Goal: Transaction & Acquisition: Purchase product/service

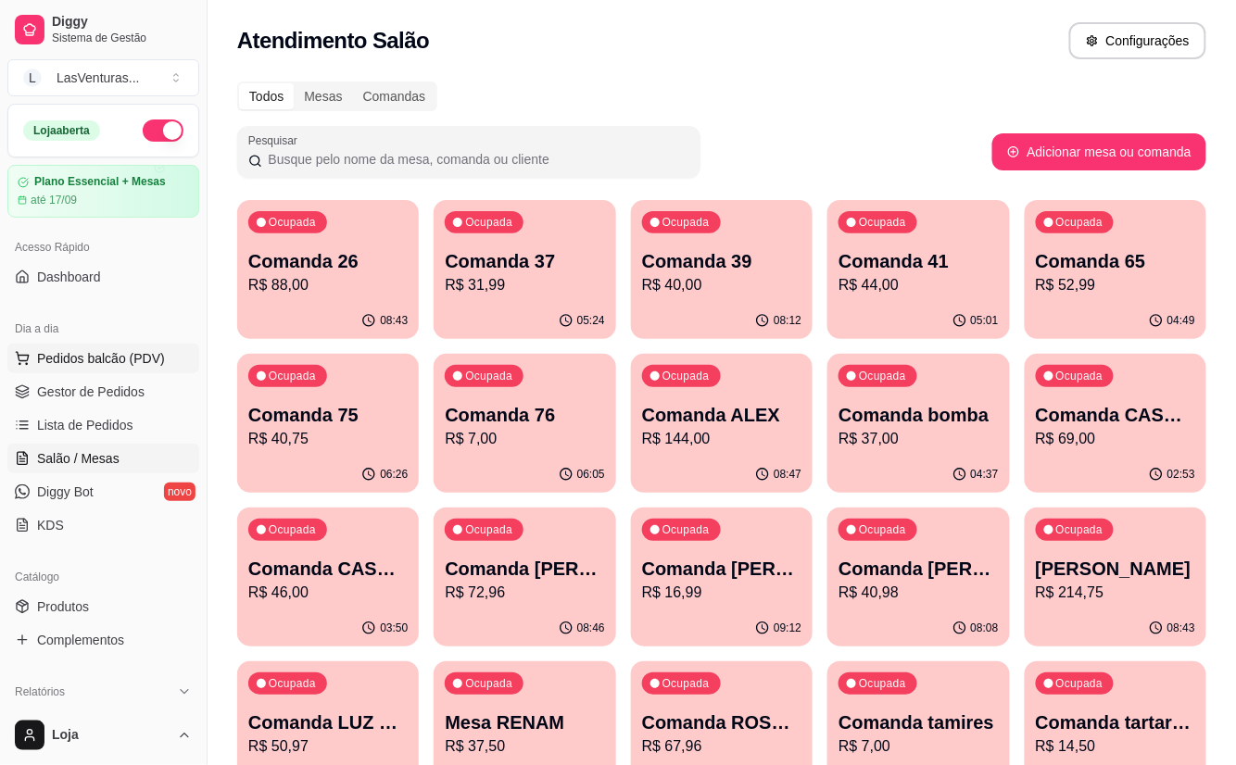
click at [142, 346] on button "Pedidos balcão (PDV)" at bounding box center [103, 359] width 192 height 30
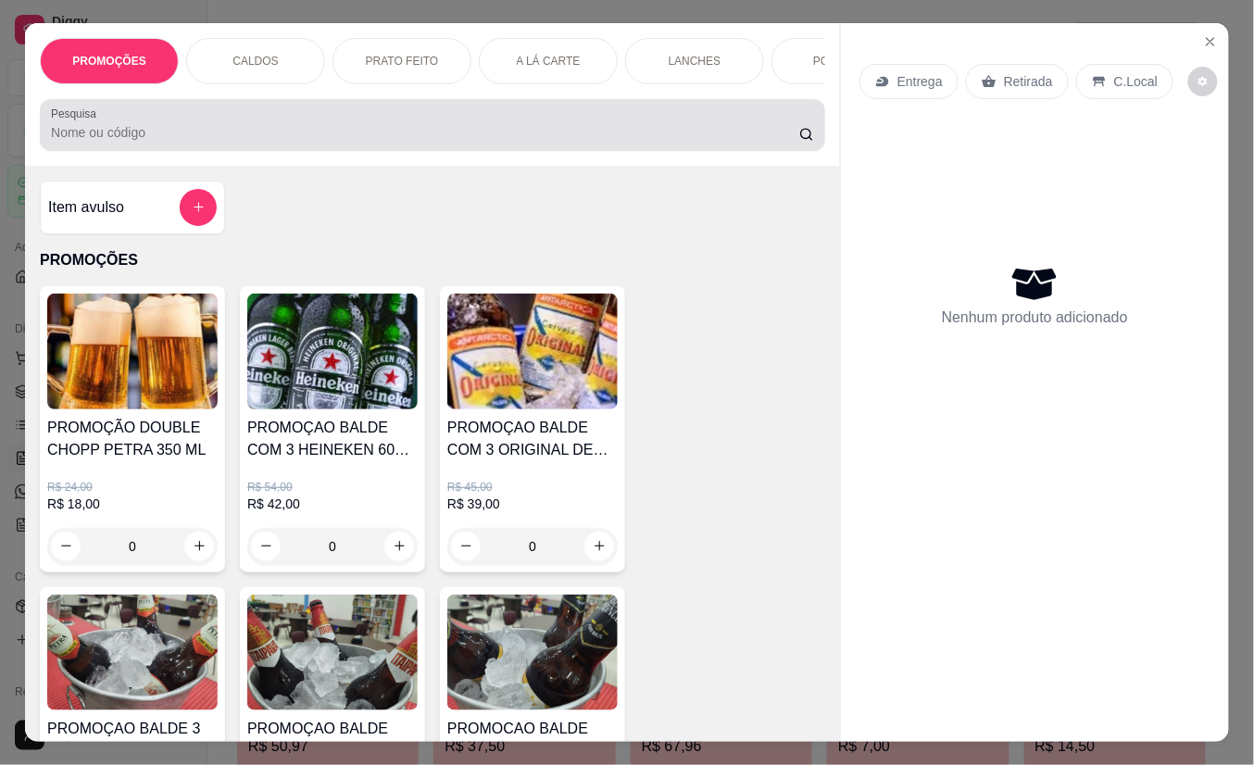
click at [152, 135] on input "Pesquisa" at bounding box center [425, 132] width 748 height 19
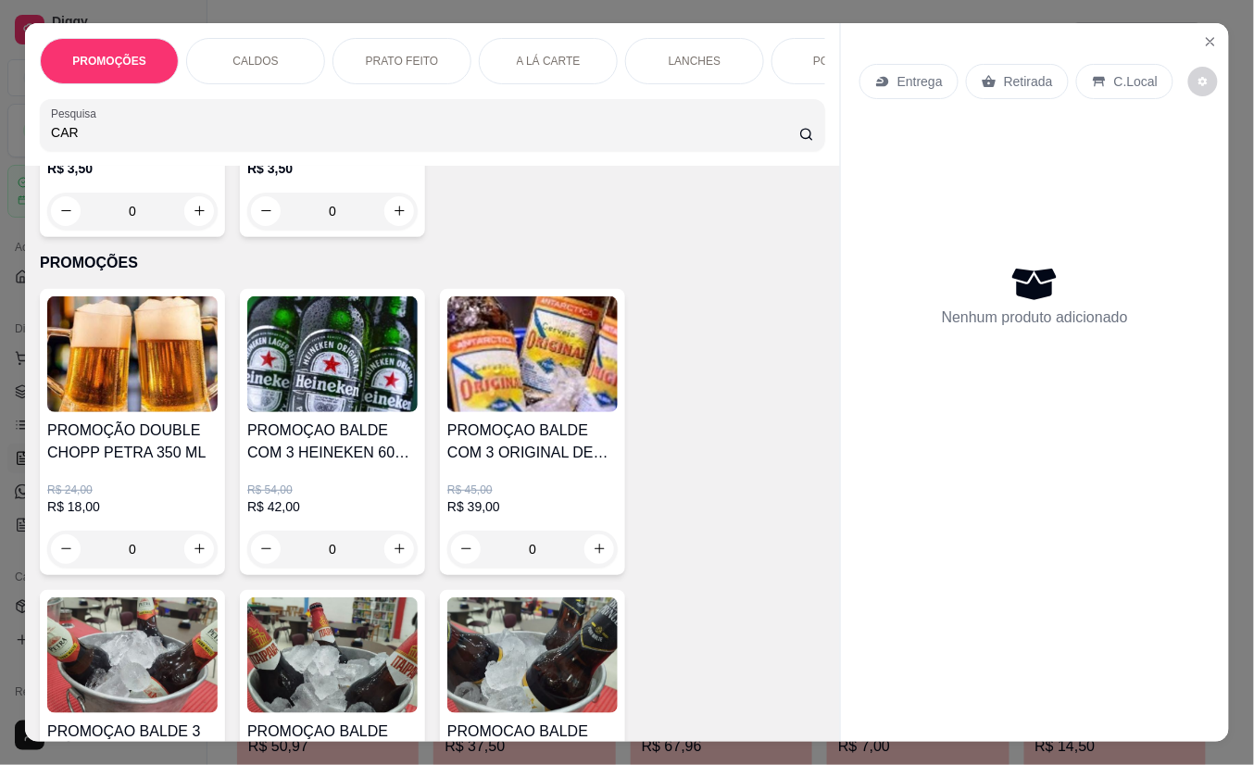
scroll to position [1111, 0]
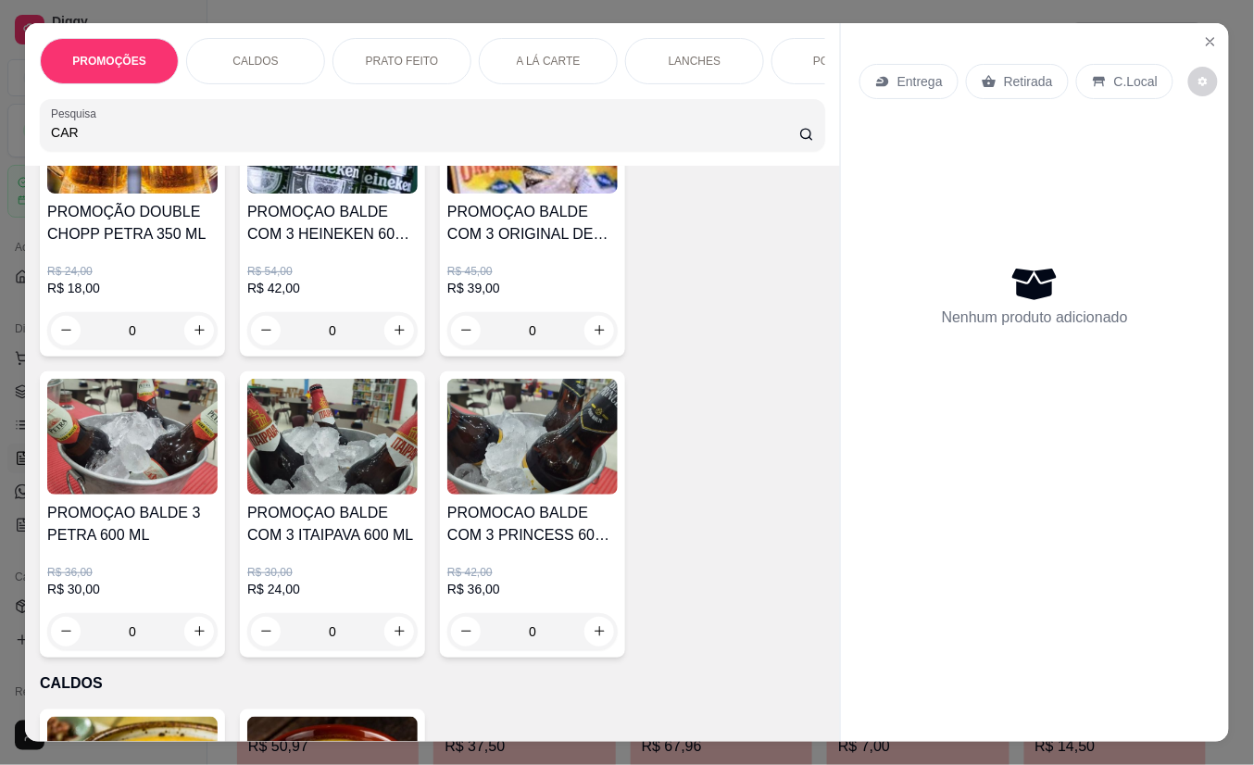
type input "CAR"
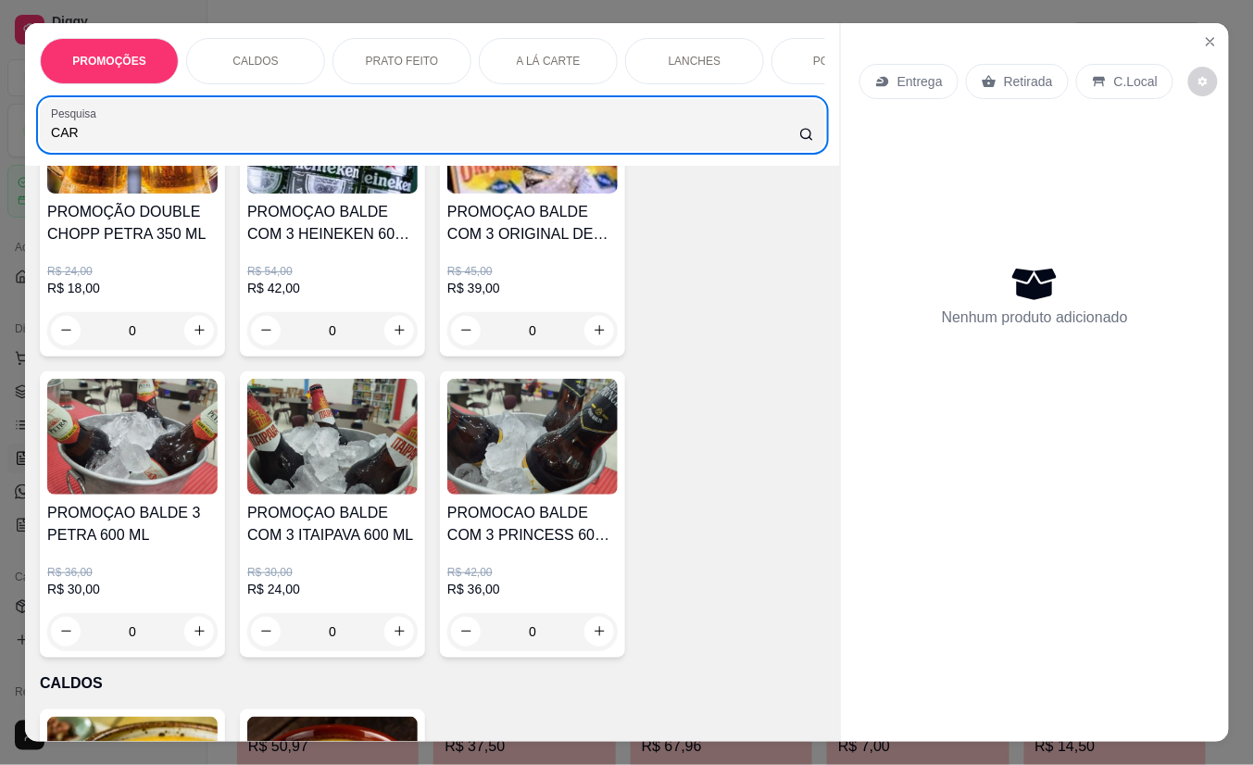
drag, startPoint x: 143, startPoint y: 119, endPoint x: -6, endPoint y: 133, distance: 148.8
click at [0, 133] on html "Diggy Sistema de Gestão L LasVenturas ... Loja aberta Plano Essencial + Mesas a…" at bounding box center [627, 382] width 1254 height 765
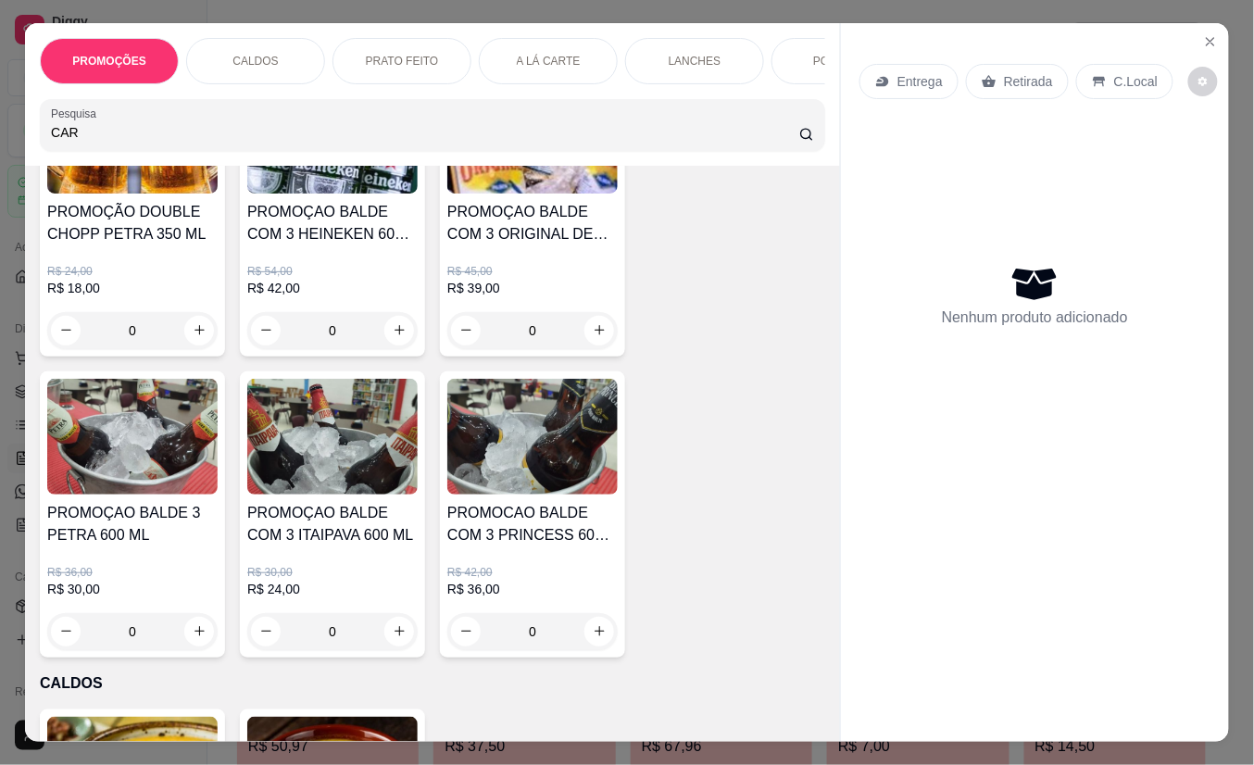
drag, startPoint x: 49, startPoint y: 141, endPoint x: 22, endPoint y: 146, distance: 27.4
click at [25, 146] on div "PROMOÇÕES CALDOS PRATO FEITO A LÁ CARTE LANCHES PORÇÕES DRINKS DRINK SEM ÁLCOOL…" at bounding box center [432, 94] width 815 height 143
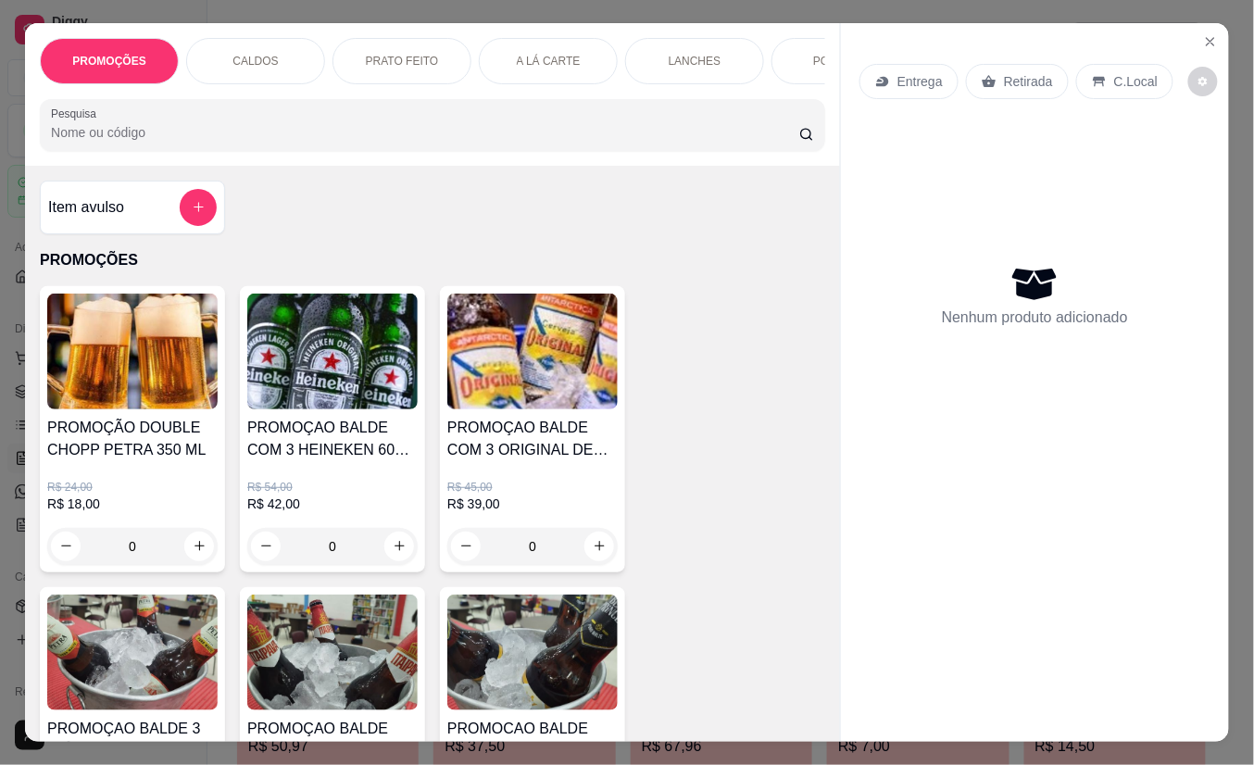
click at [196, 217] on button "add-separate-item" at bounding box center [198, 207] width 37 height 37
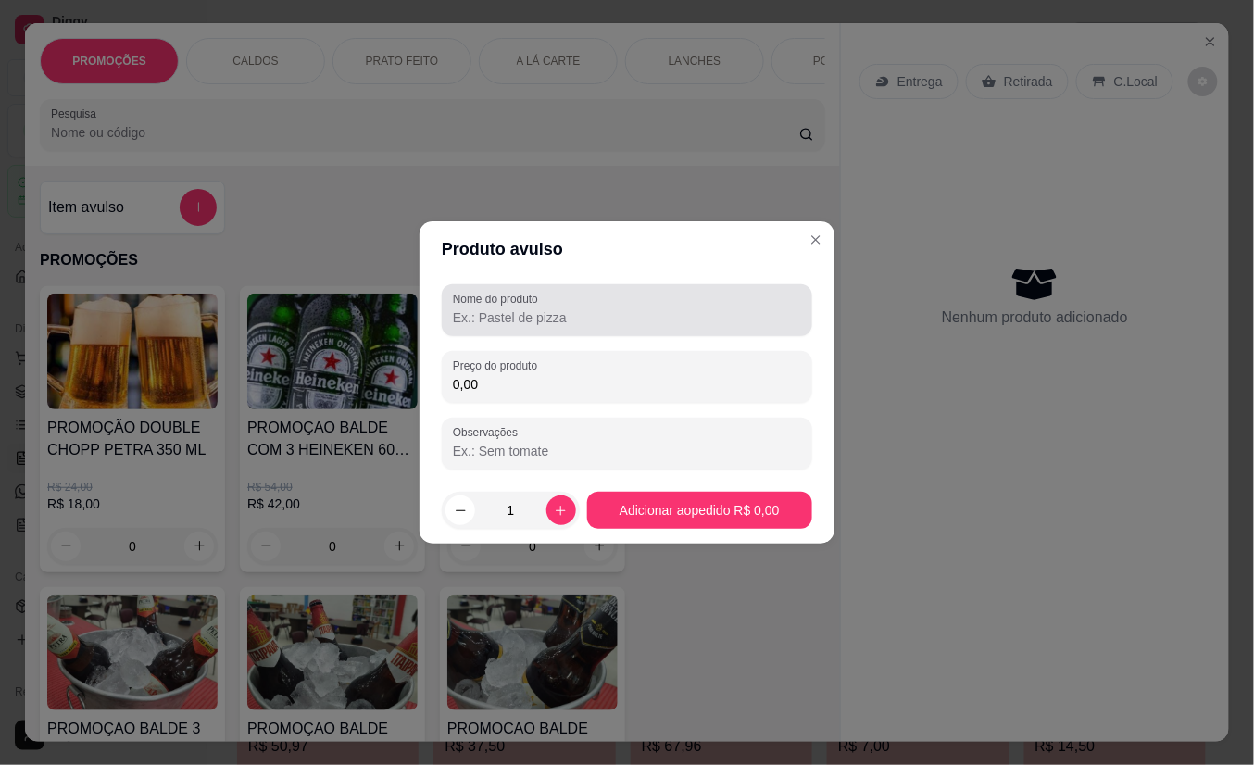
click at [512, 307] on div at bounding box center [627, 310] width 348 height 37
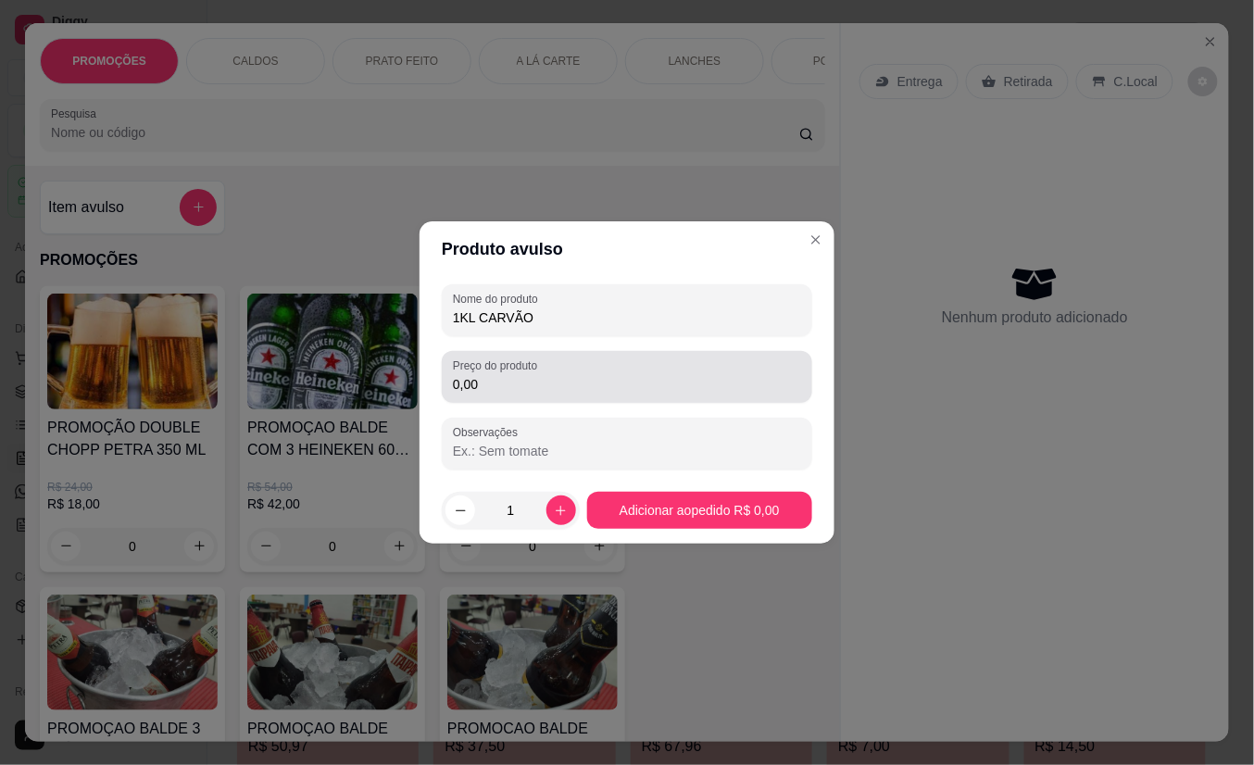
type input "1KL CARVÃO"
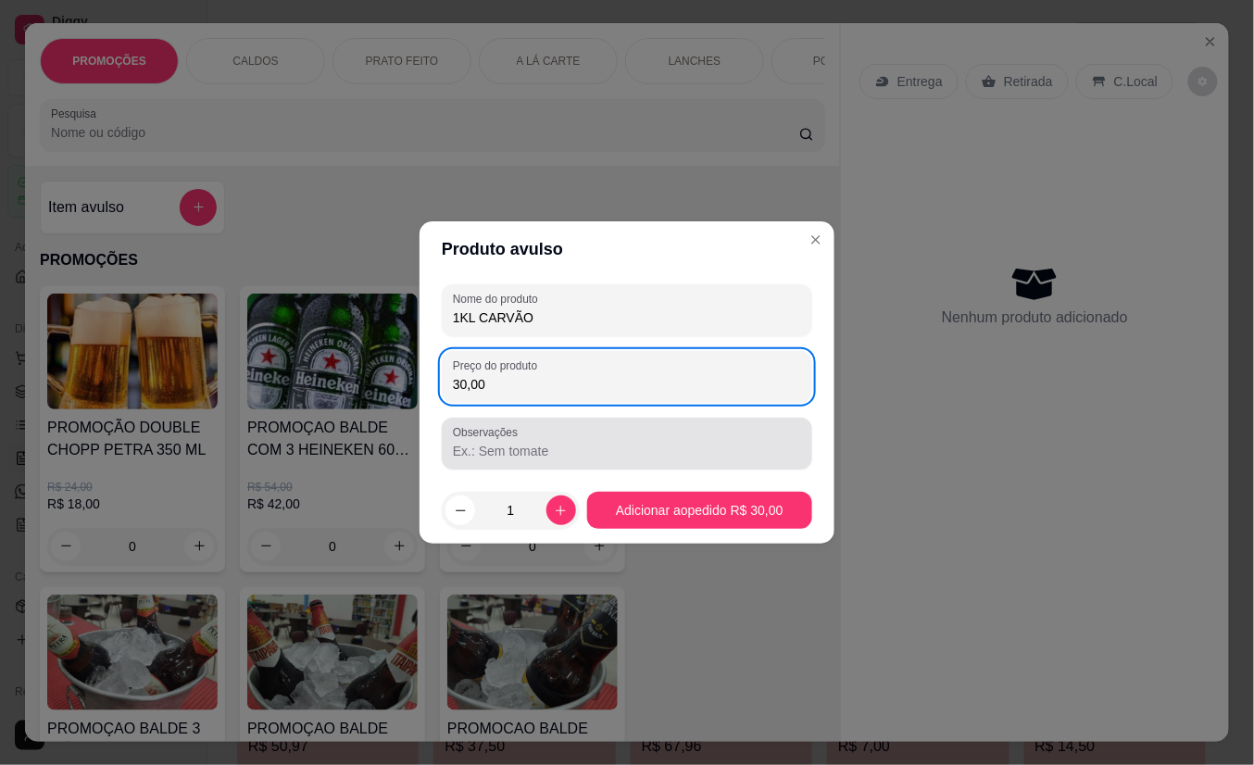
type input "30,00"
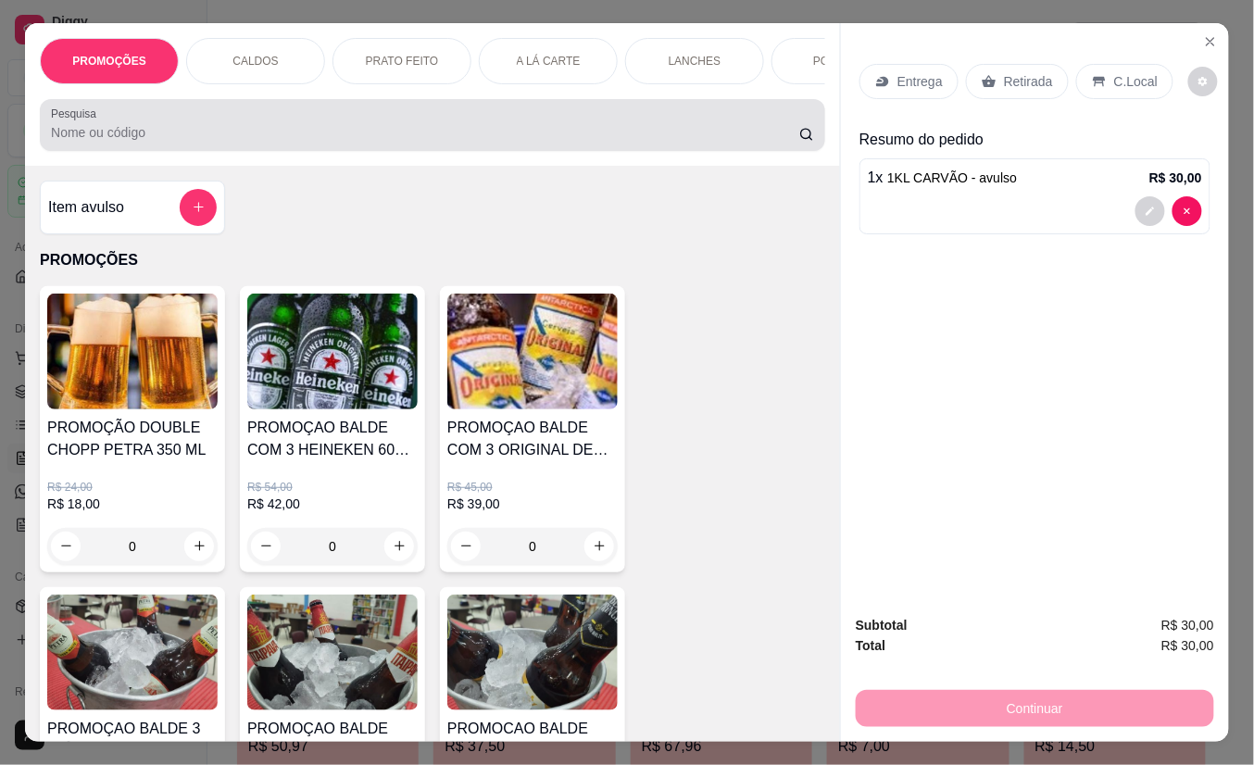
click at [122, 124] on div at bounding box center [432, 125] width 763 height 37
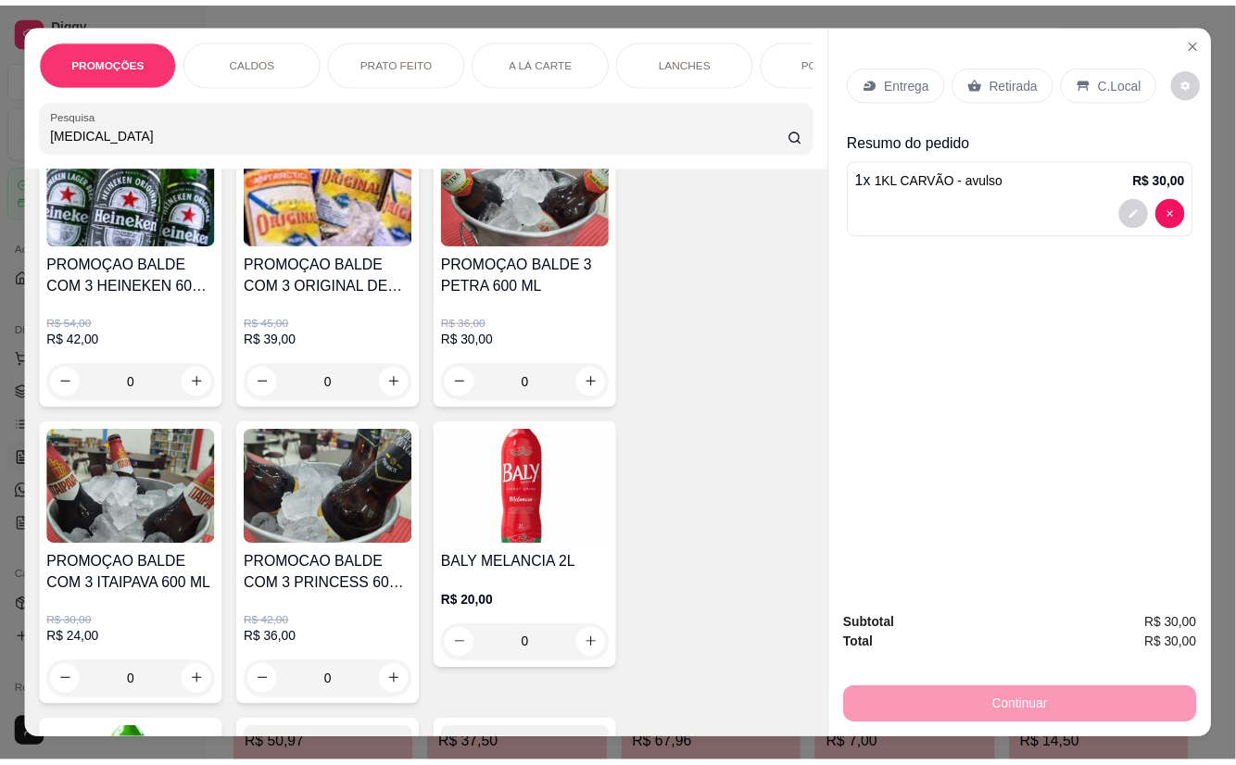
scroll to position [370, 0]
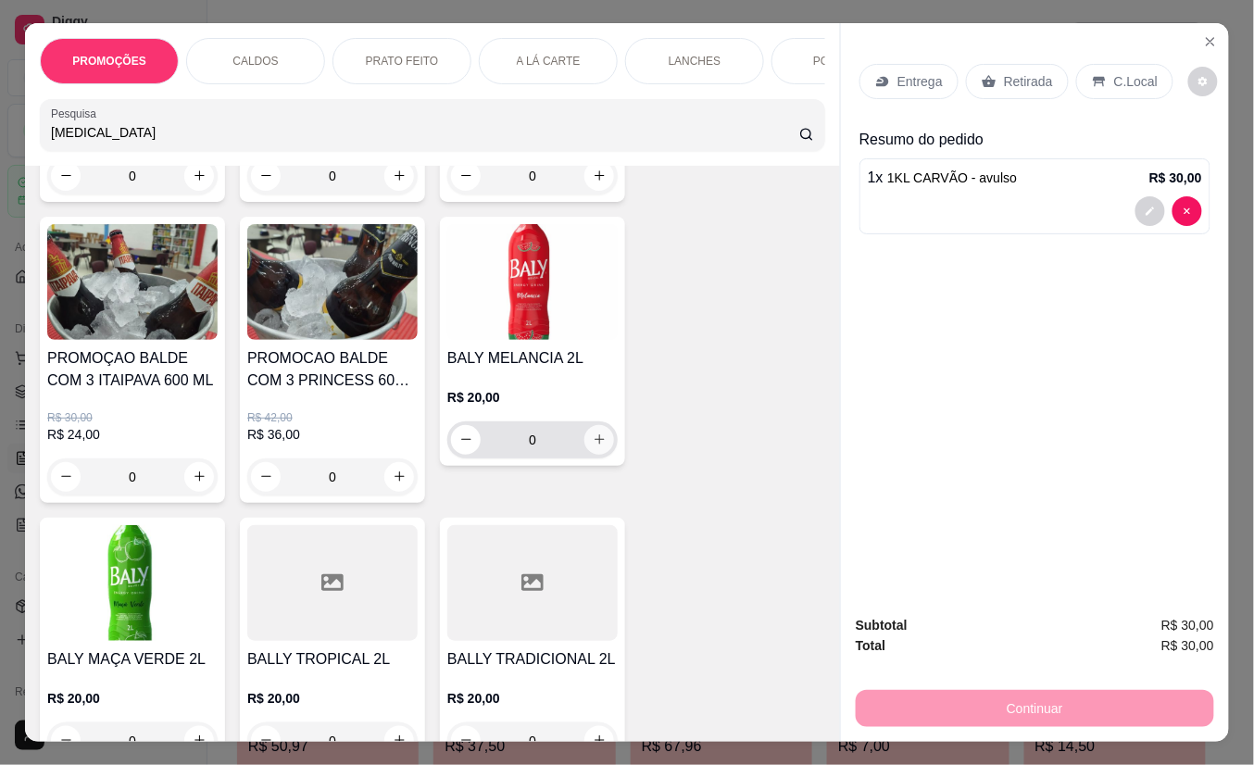
type input "[MEDICAL_DATA]"
click at [593, 446] on icon "increase-product-quantity" at bounding box center [600, 440] width 14 height 14
type input "1"
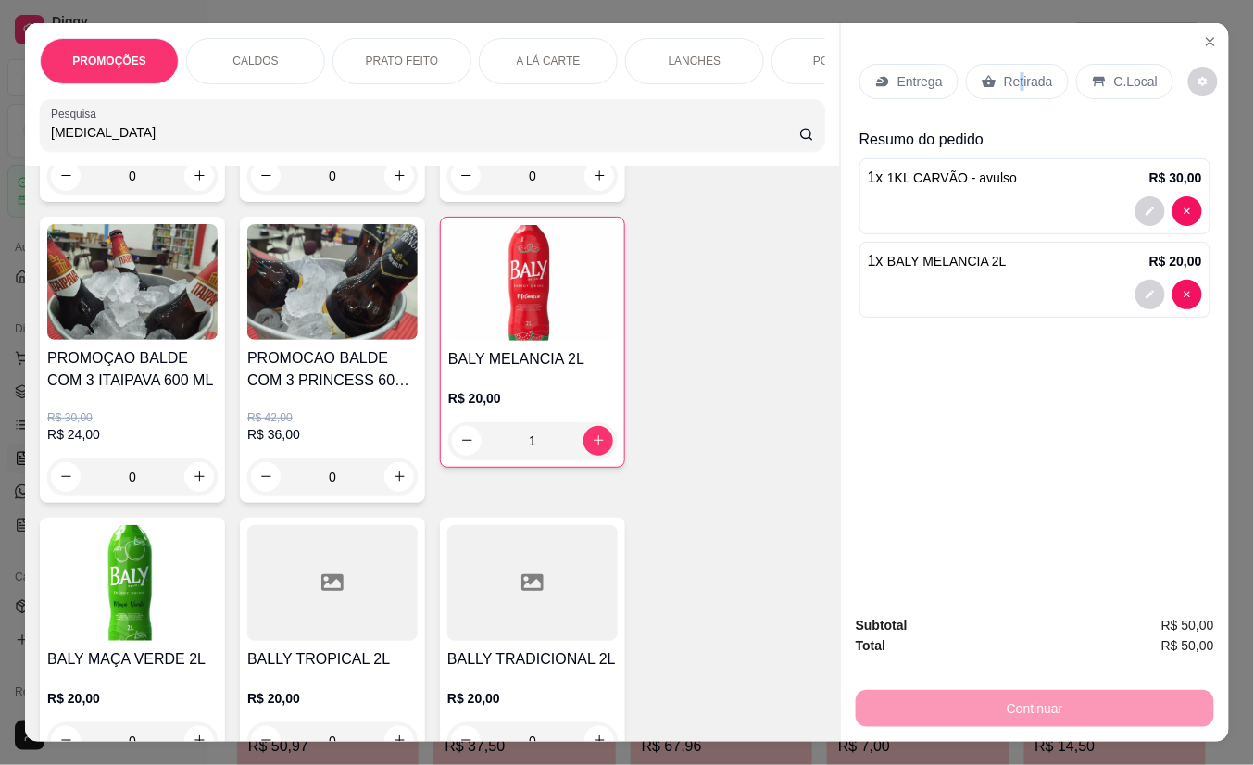
drag, startPoint x: 1010, startPoint y: 72, endPoint x: 964, endPoint y: 739, distance: 668.4
click at [1011, 72] on p "Retirada" at bounding box center [1028, 81] width 49 height 19
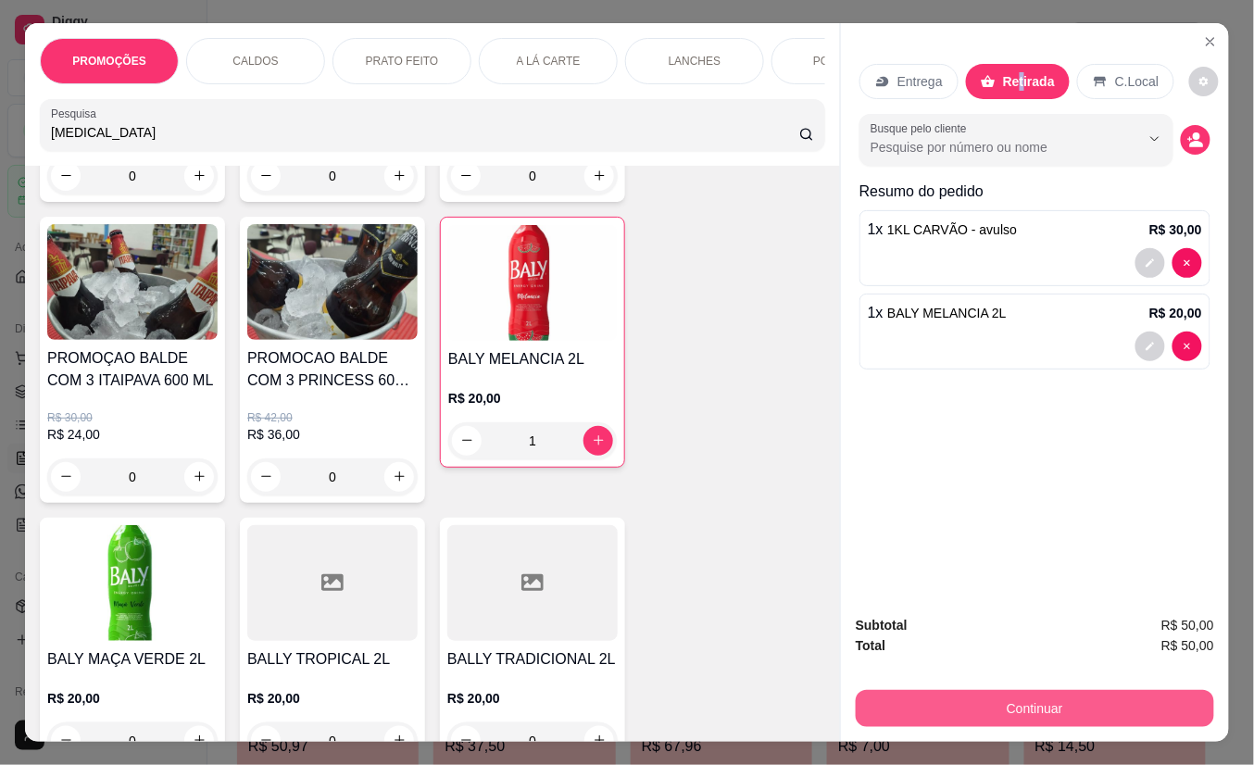
click at [975, 696] on button "Continuar" at bounding box center [1035, 708] width 358 height 37
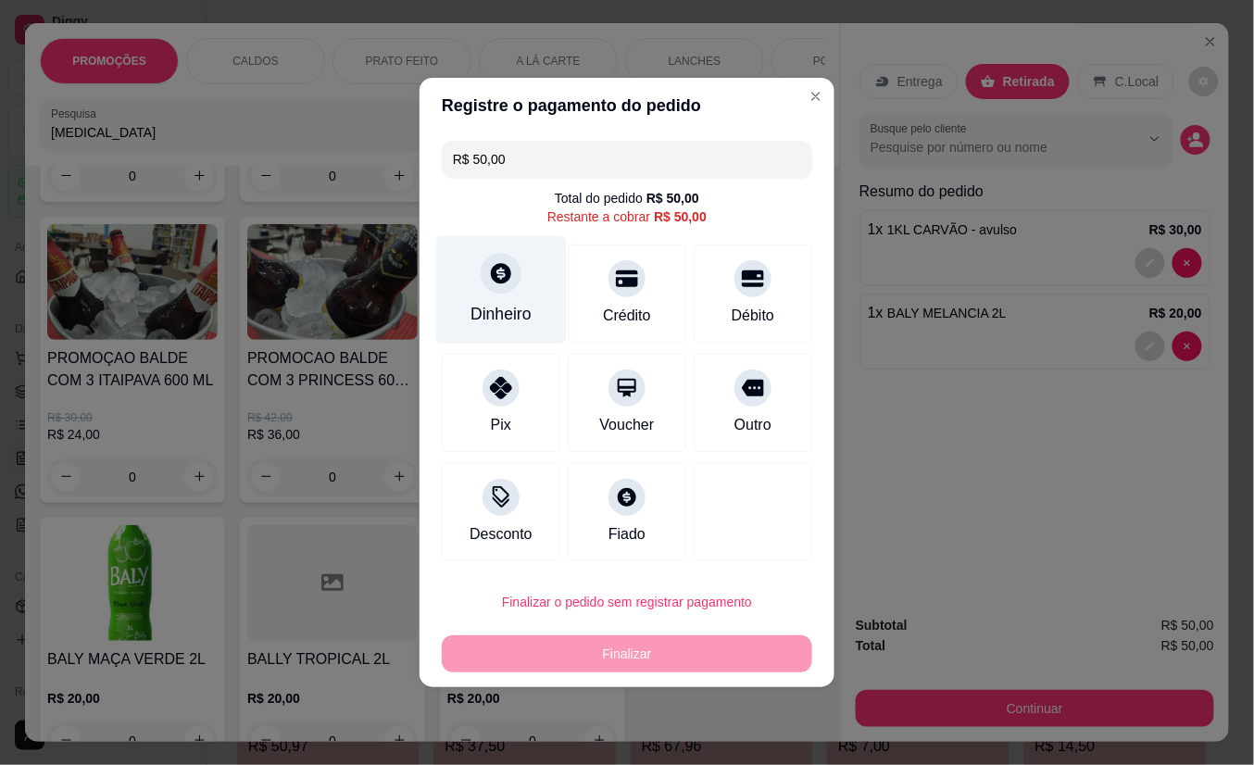
click at [493, 297] on div "Dinheiro" at bounding box center [501, 290] width 131 height 108
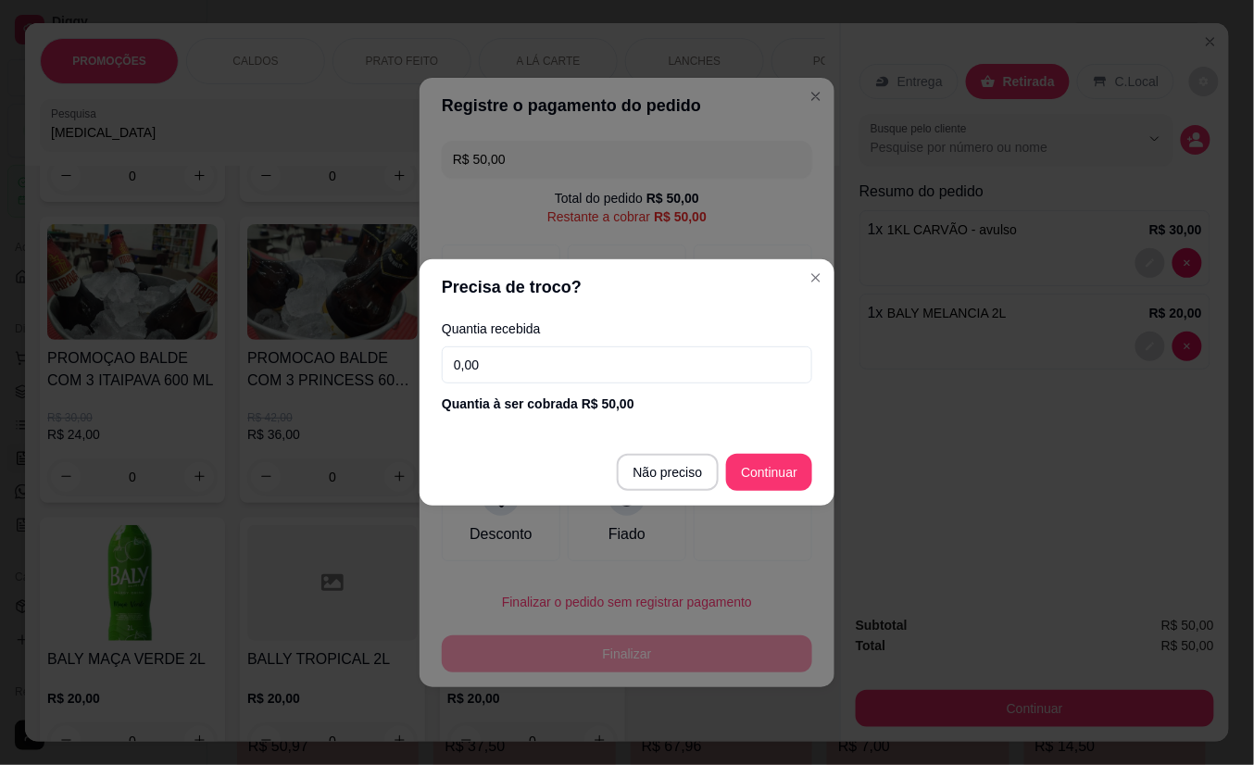
click at [509, 357] on input "0,00" at bounding box center [627, 364] width 370 height 37
type input "50,00"
type input "R$ 0,00"
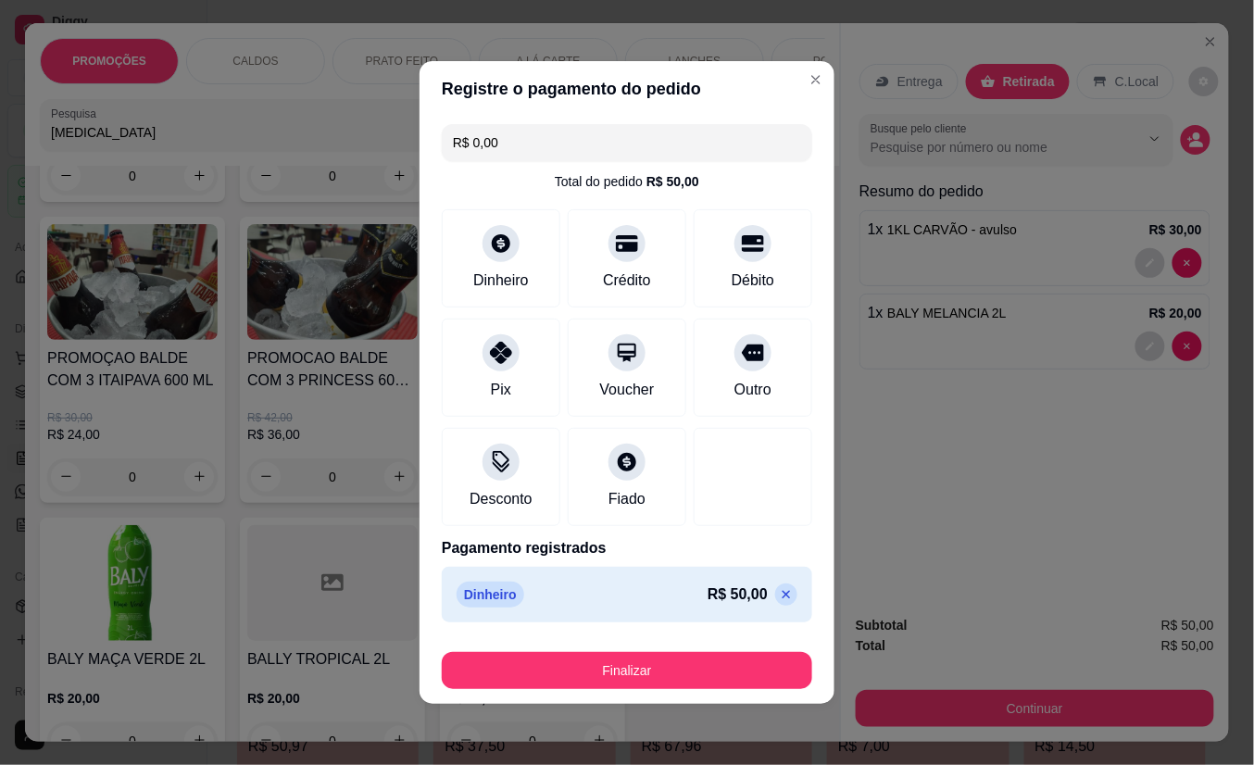
click at [712, 685] on button "Finalizar" at bounding box center [627, 670] width 370 height 37
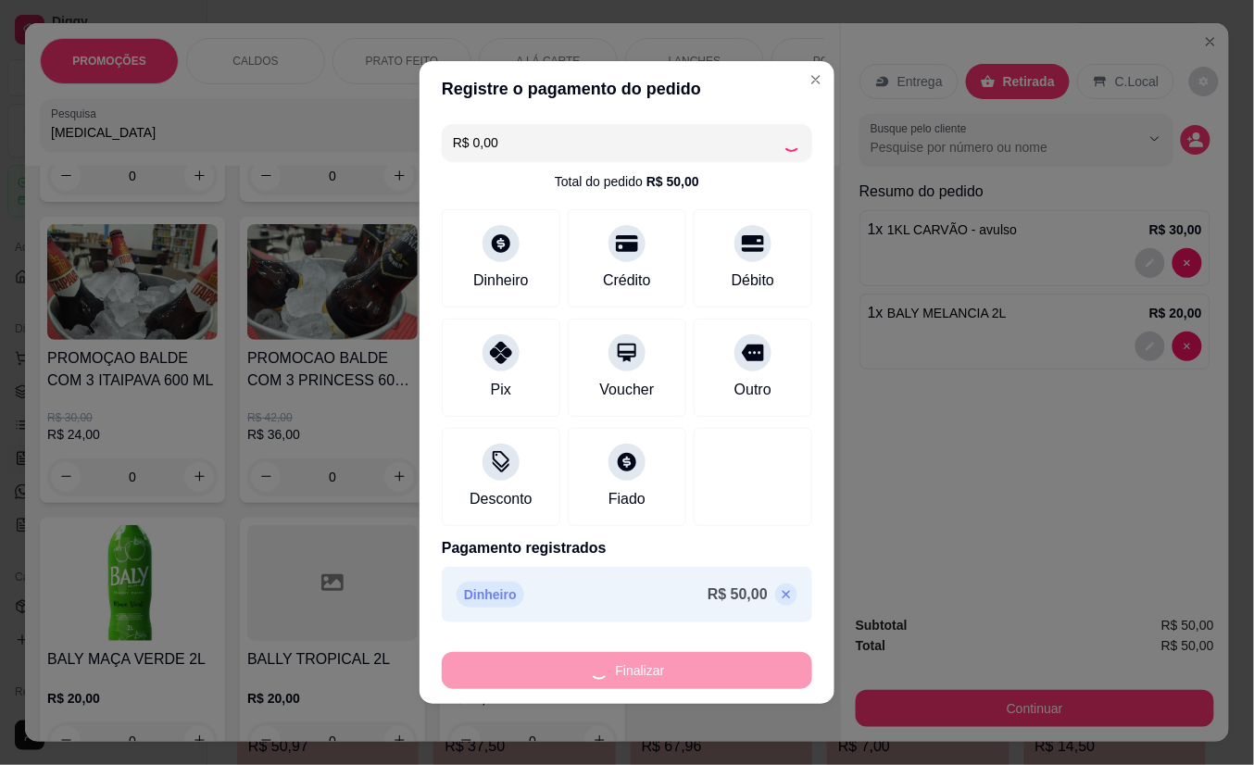
type input "0"
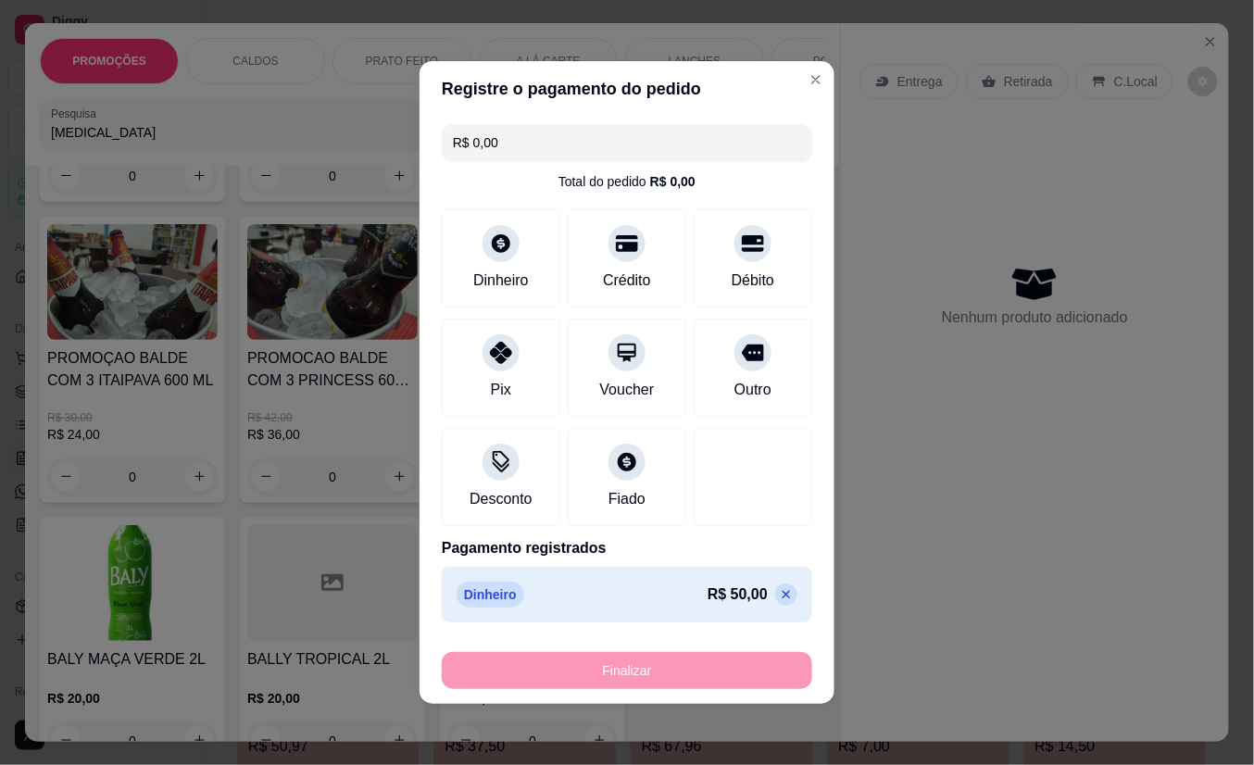
type input "-R$ 50,00"
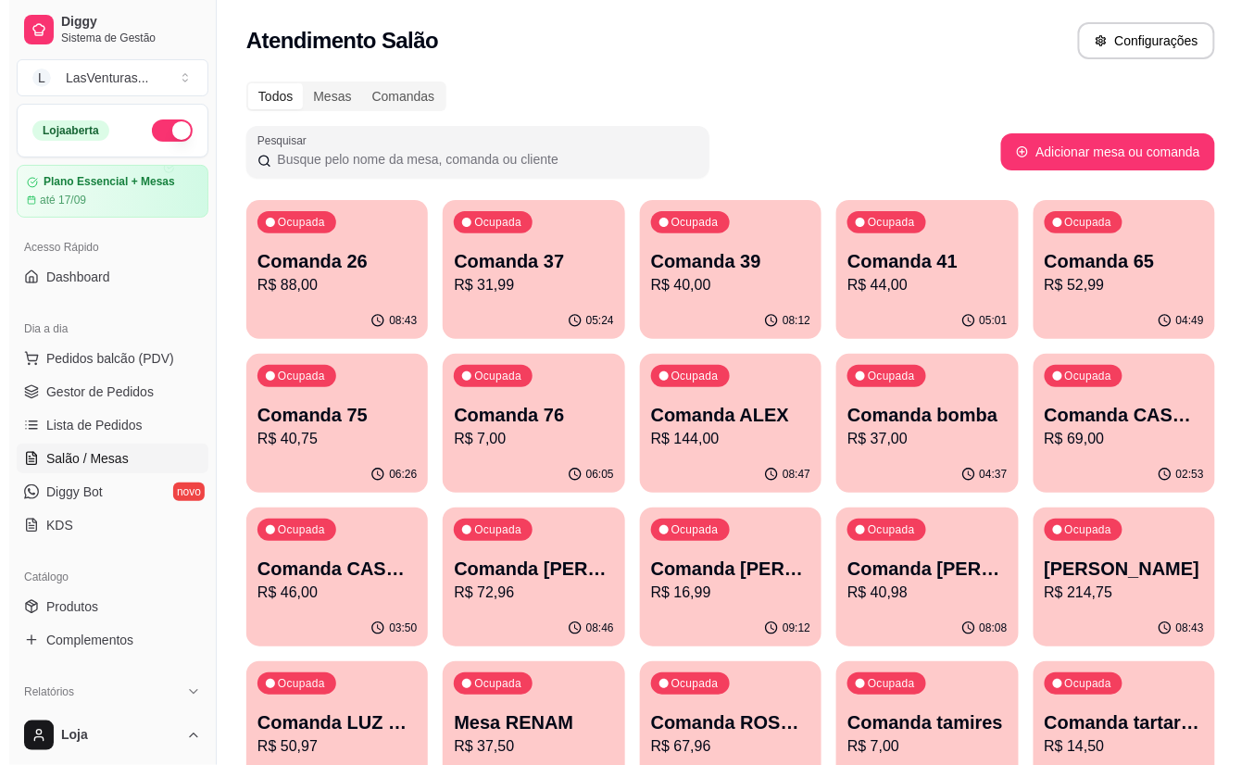
scroll to position [246, 0]
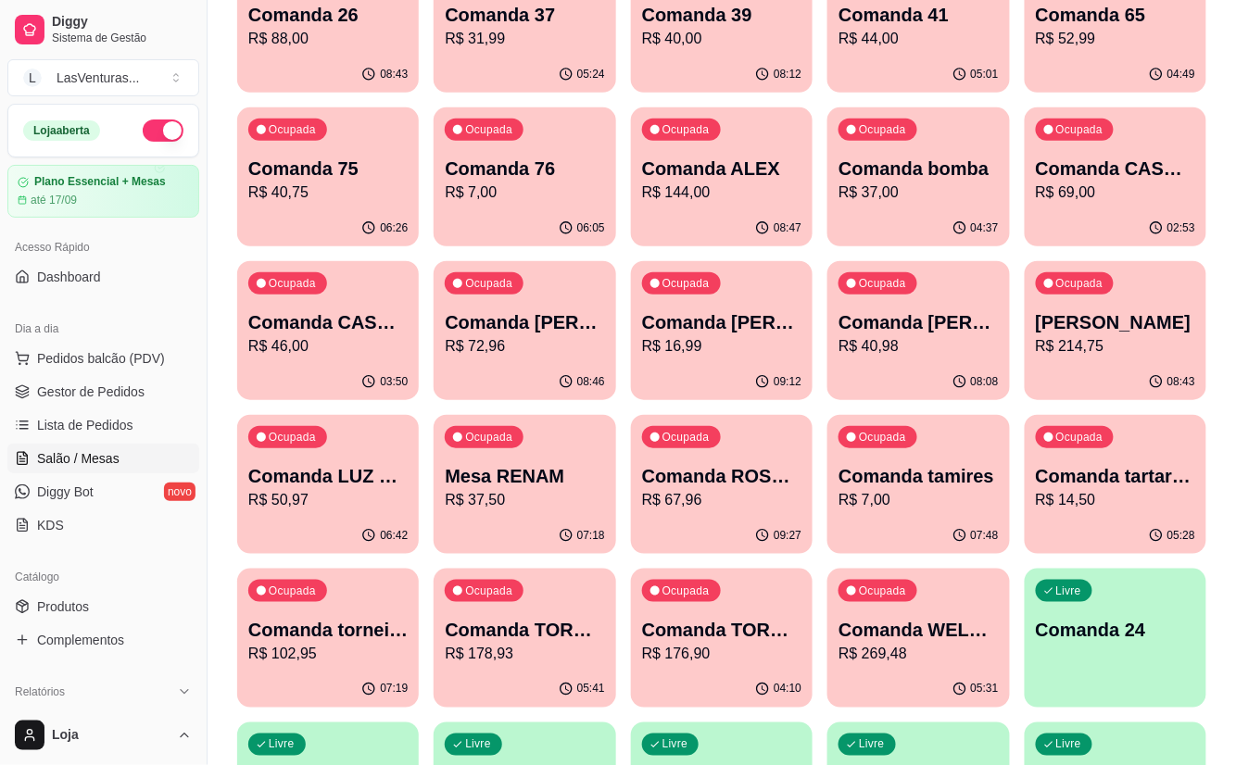
click at [1098, 198] on p "R$ 69,00" at bounding box center [1114, 193] width 159 height 22
click at [401, 363] on div "Ocupada Comanda CASH 31/08 R$ 46,00" at bounding box center [328, 312] width 182 height 103
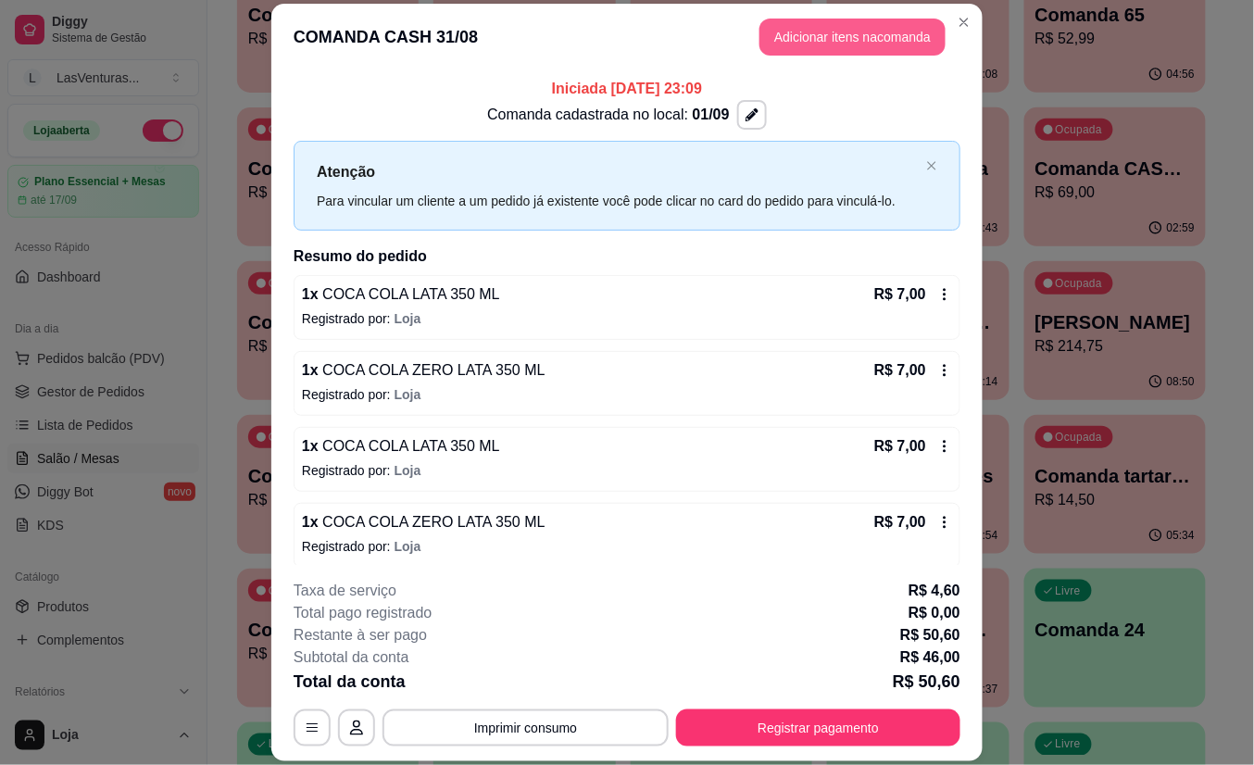
click at [880, 31] on button "Adicionar itens na comanda" at bounding box center [852, 37] width 186 height 37
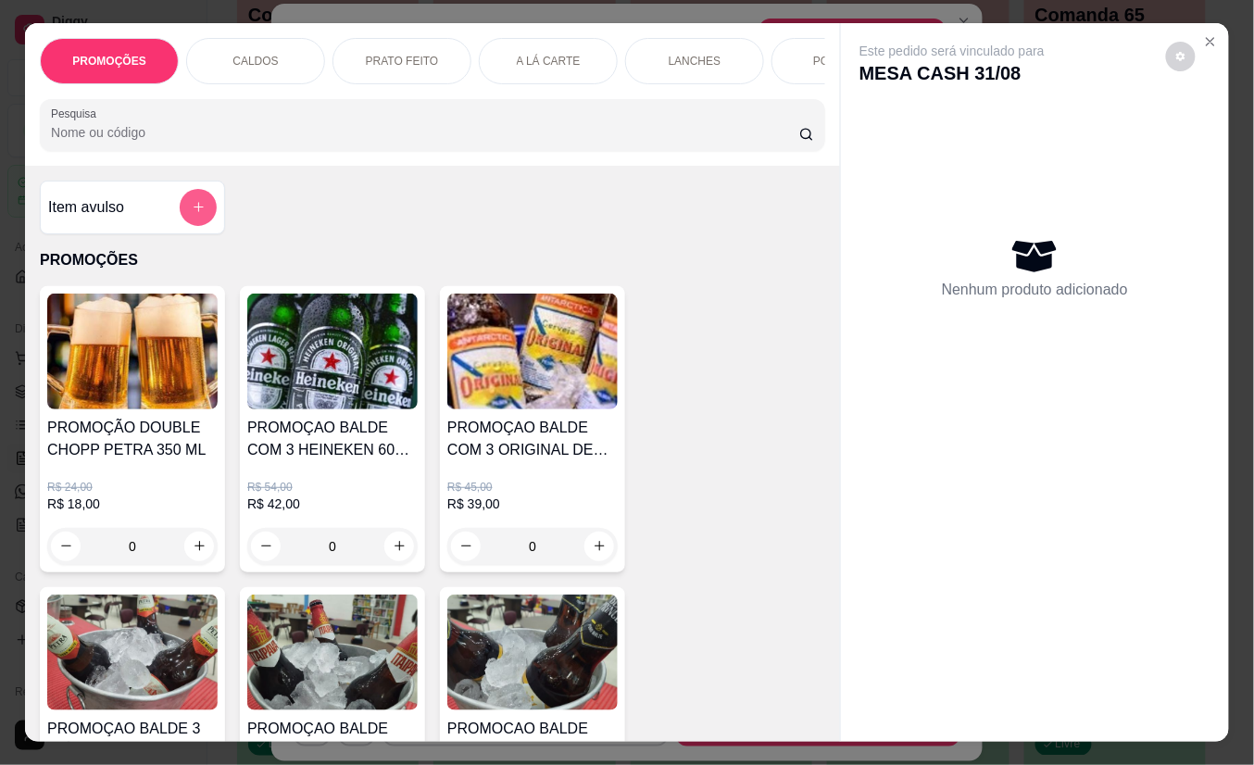
click at [193, 205] on button "add-separate-item" at bounding box center [198, 207] width 37 height 37
click at [520, 316] on input "Nome do produto" at bounding box center [627, 317] width 348 height 19
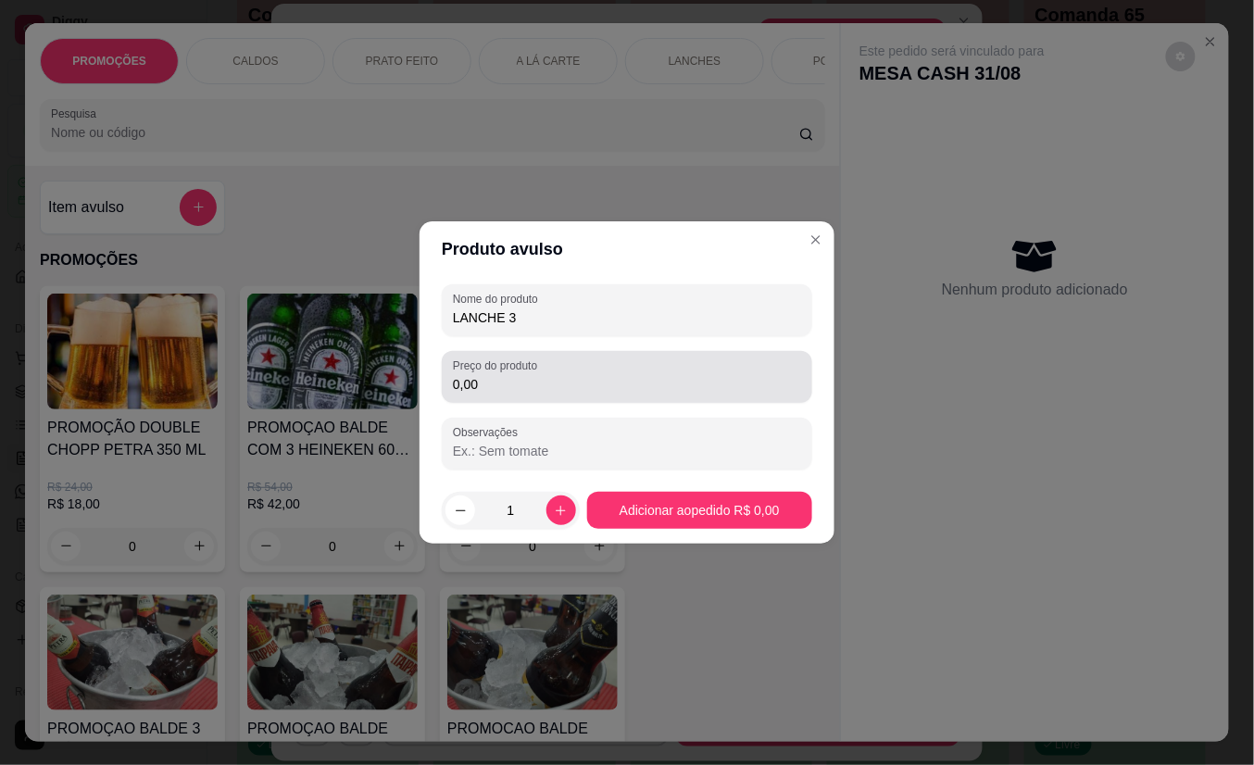
type input "LANCHE 3"
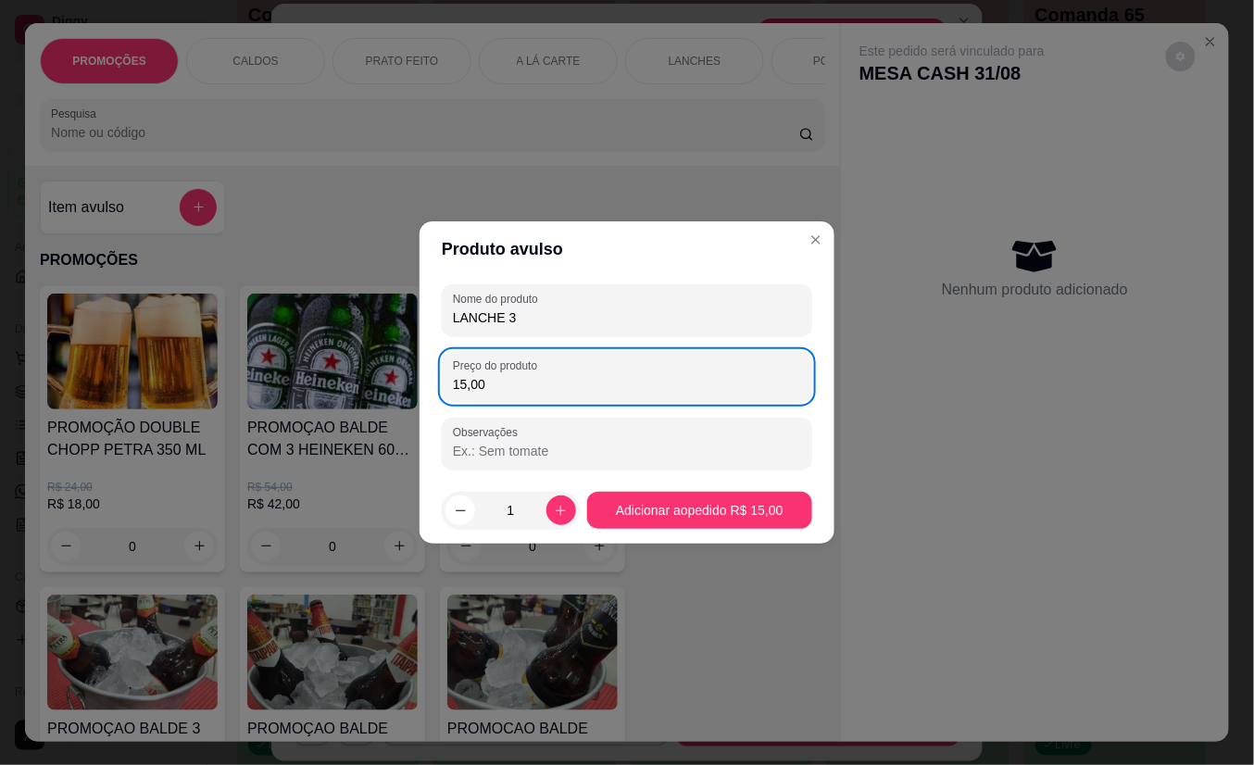
type input "15,00"
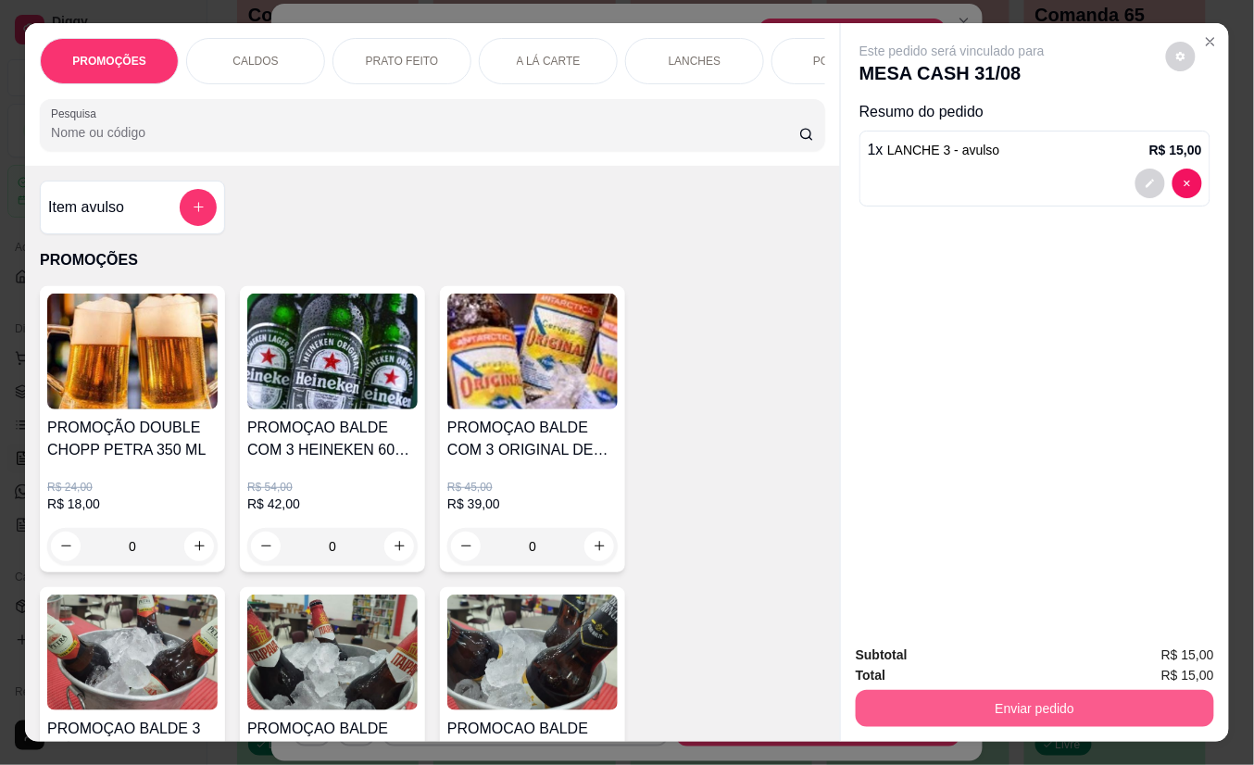
click at [1024, 690] on button "Enviar pedido" at bounding box center [1035, 708] width 358 height 37
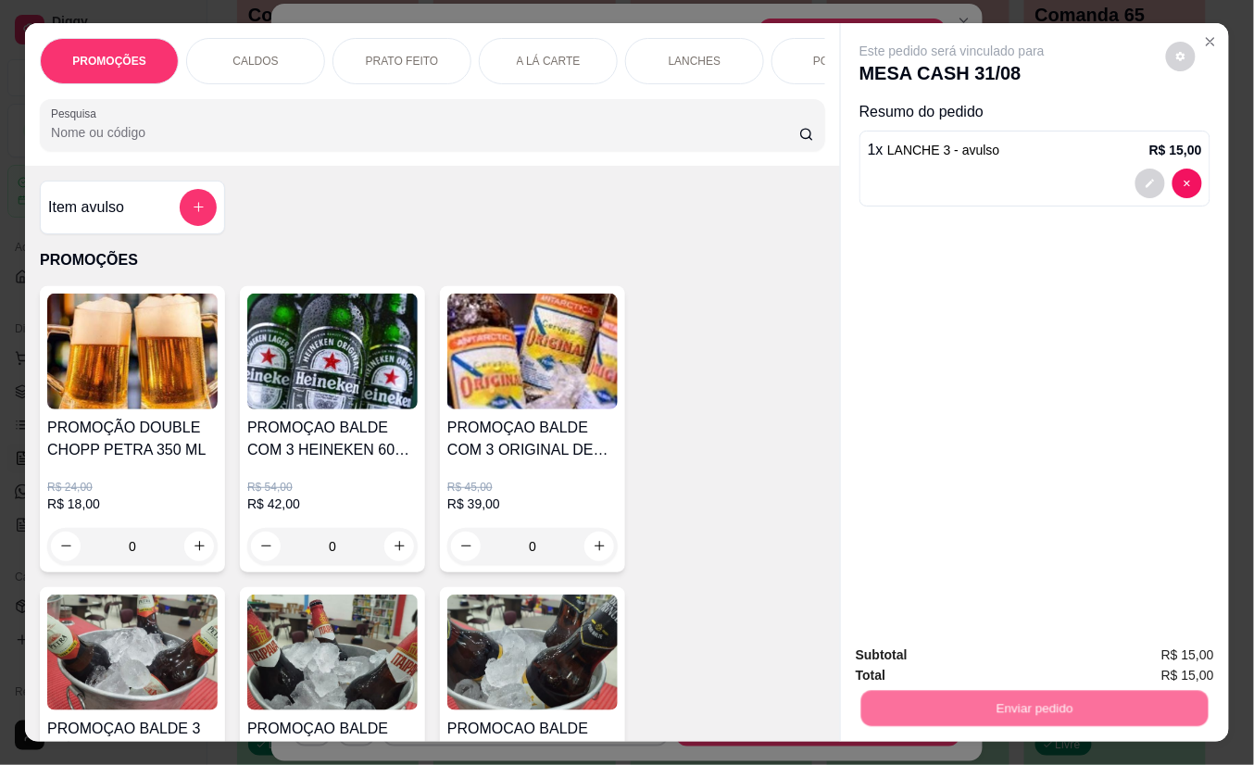
click at [978, 650] on button "Não registrar e enviar pedido" at bounding box center [972, 654] width 193 height 35
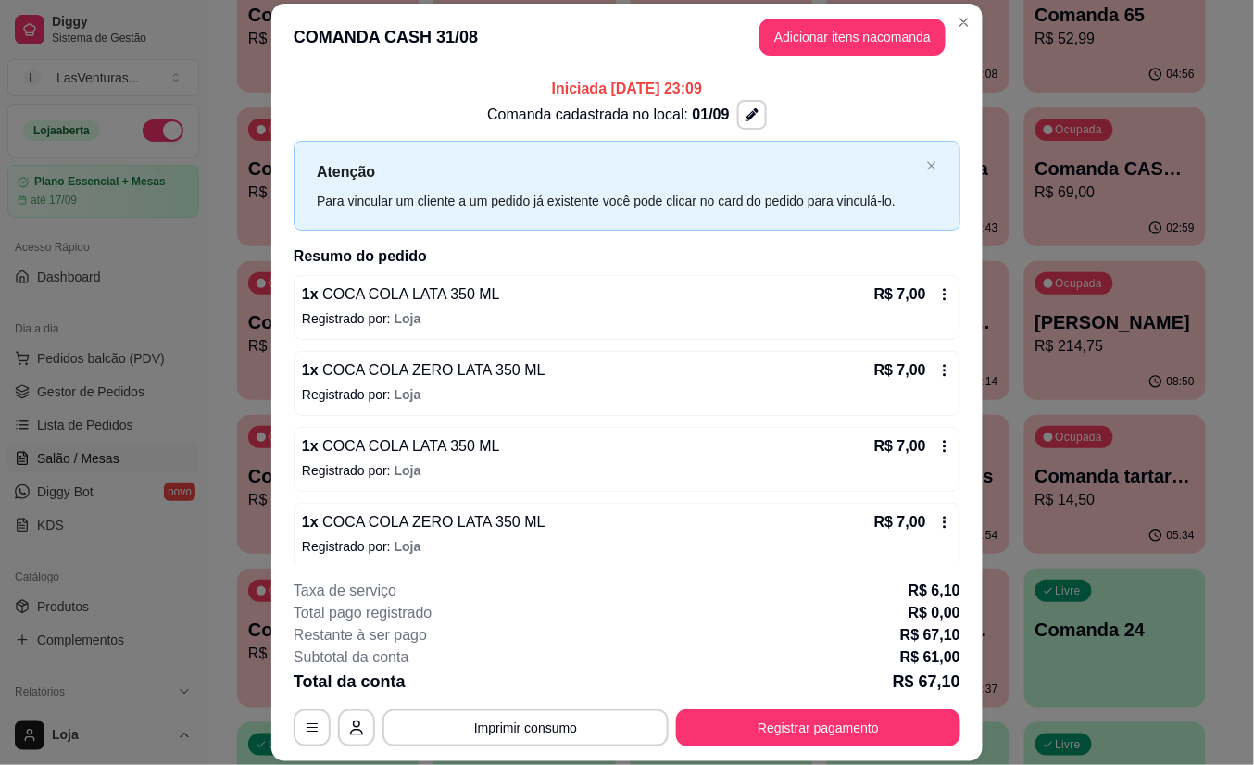
click at [937, 648] on div "COMANDA CASH 31/08 Adicionar itens na comanda Iniciada [DATE] 23:09 Comanda cad…" at bounding box center [627, 382] width 1254 height 765
click at [834, 27] on button "Adicionar itens na comanda" at bounding box center [852, 37] width 186 height 37
click at [201, 130] on div at bounding box center [432, 125] width 763 height 37
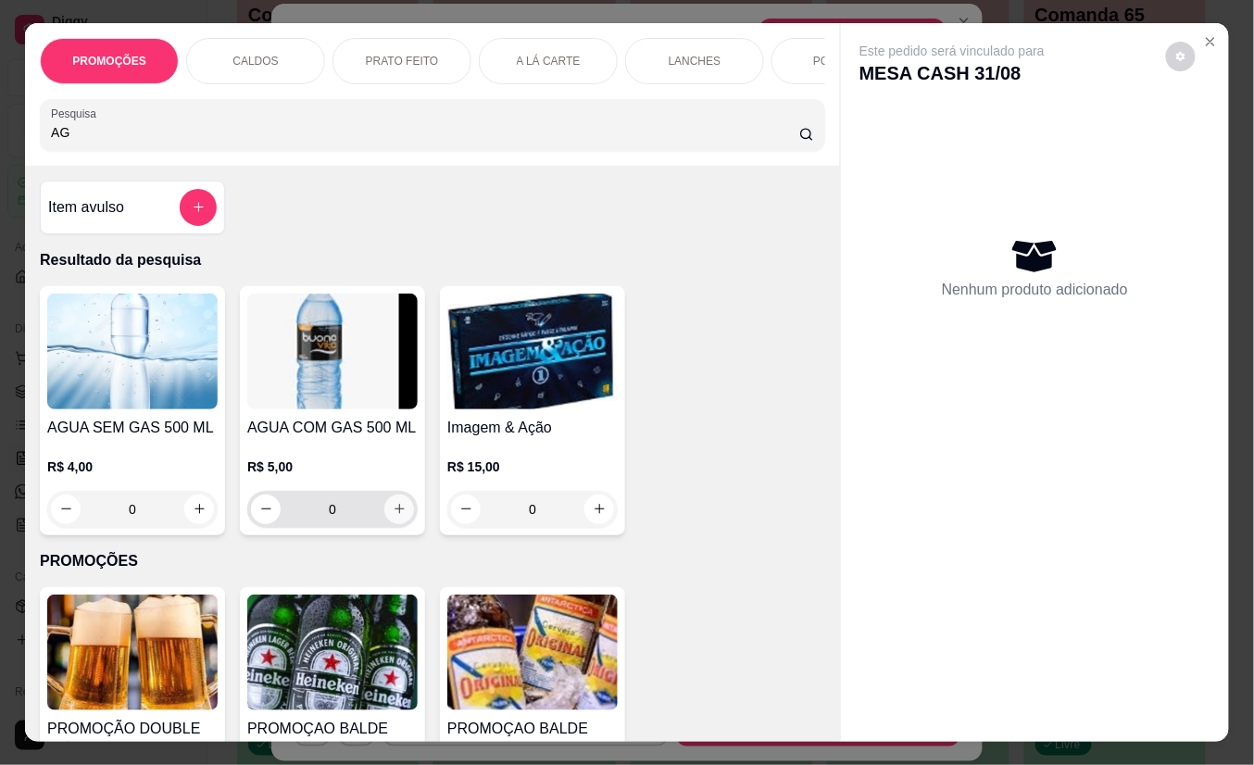
type input "AG"
click at [393, 516] on icon "increase-product-quantity" at bounding box center [400, 509] width 14 height 14
type input "1"
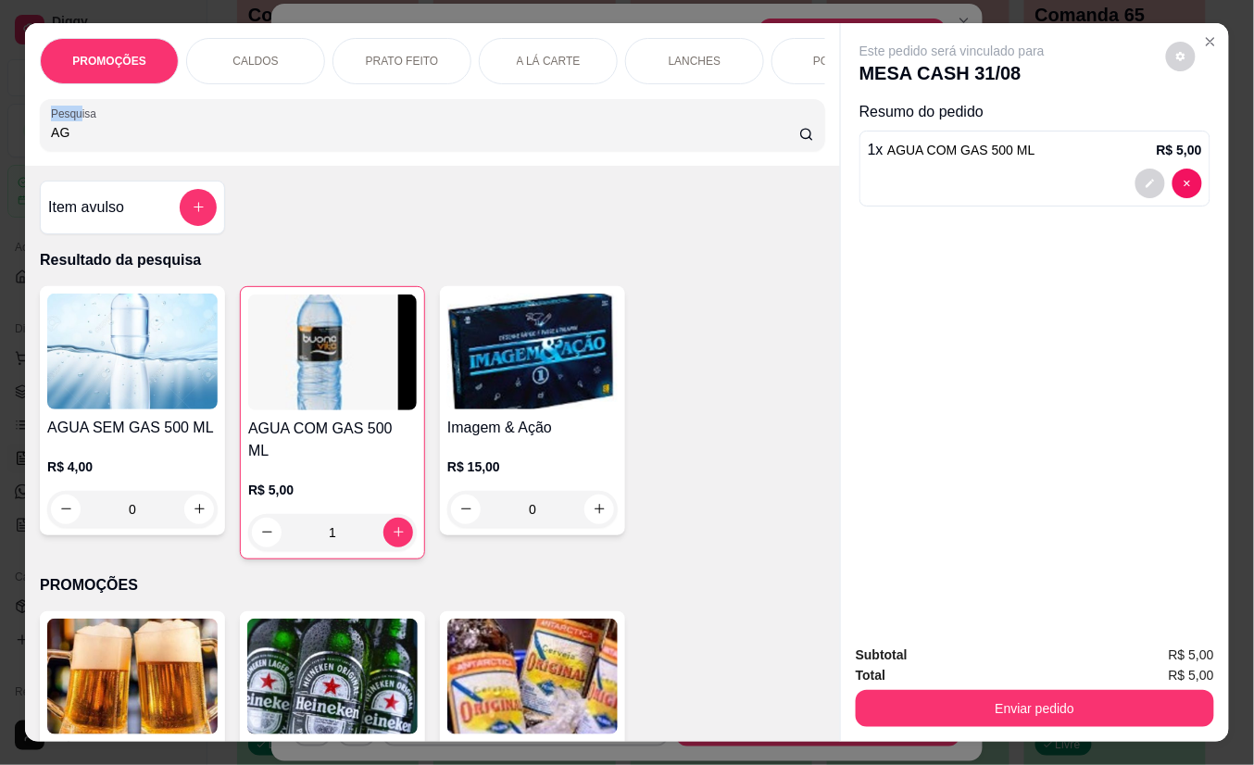
drag, startPoint x: 71, startPoint y: 128, endPoint x: 5, endPoint y: 134, distance: 67.0
click at [5, 134] on div "PROMOÇÕES CALDOS PRATO FEITO A LÁ CARTE LANCHES PORÇÕES DRINKS DRINK SEM ÁLCOOL…" at bounding box center [627, 382] width 1254 height 765
drag, startPoint x: 76, startPoint y: 137, endPoint x: 31, endPoint y: 137, distance: 44.5
click at [40, 137] on div "Pesquisa AG" at bounding box center [432, 125] width 785 height 52
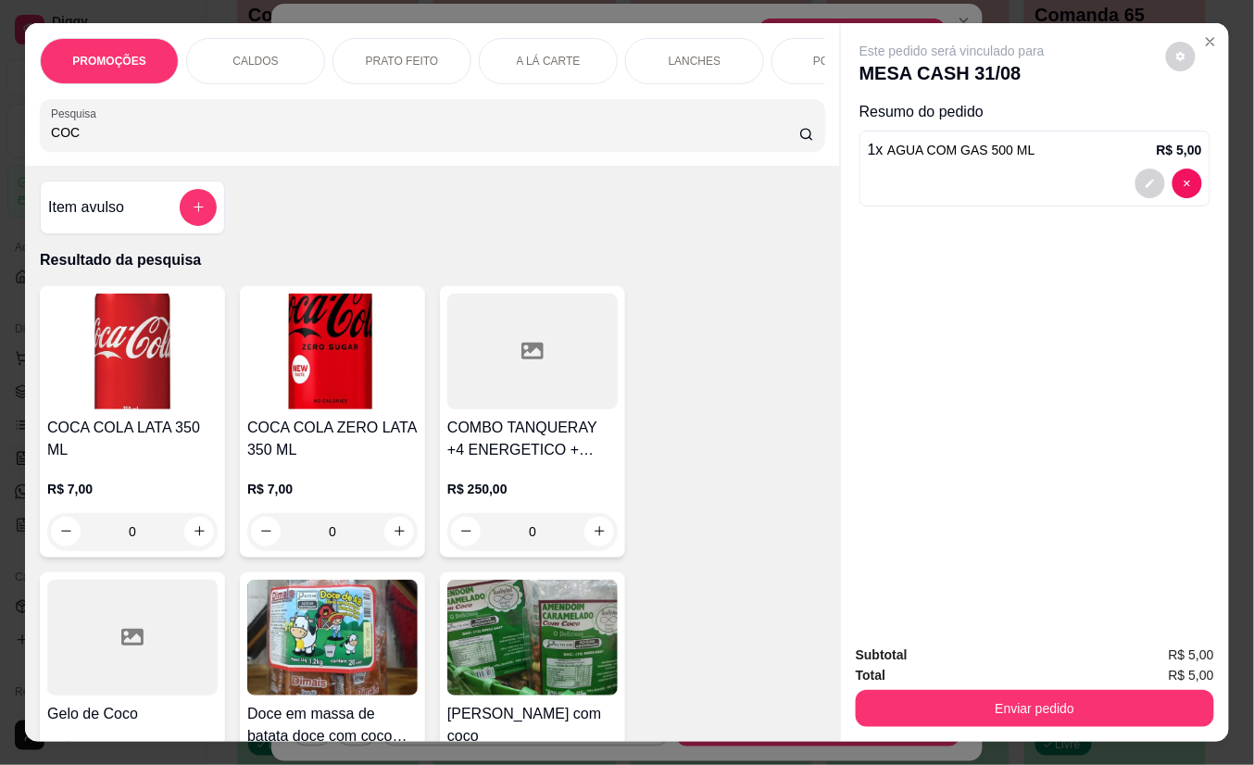
drag, startPoint x: 94, startPoint y: 144, endPoint x: -4, endPoint y: 143, distance: 97.3
click at [0, 143] on html "Diggy Sistema de Gestão L LasVenturas ... Loja aberta Plano Essencial + Mesas a…" at bounding box center [627, 136] width 1254 height 765
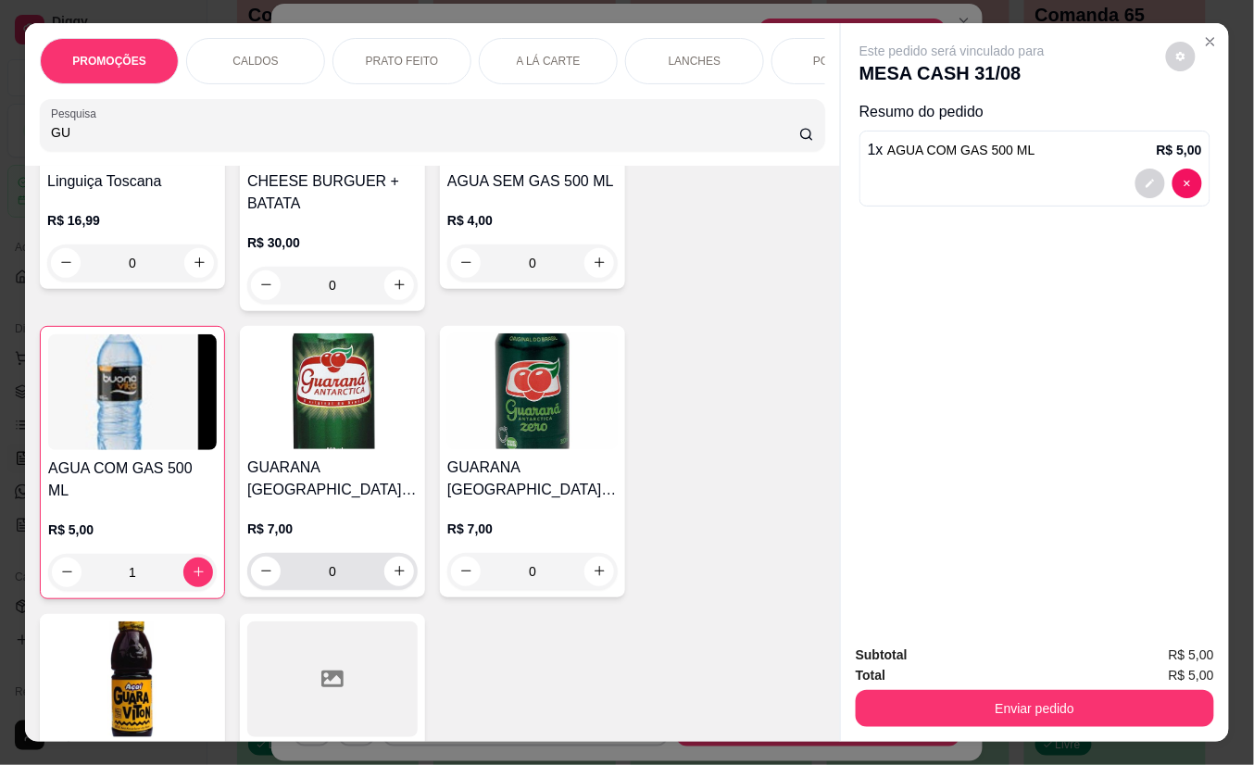
type input "GU"
click at [380, 561] on div "0" at bounding box center [332, 571] width 163 height 37
click at [393, 578] on icon "increase-product-quantity" at bounding box center [400, 571] width 14 height 14
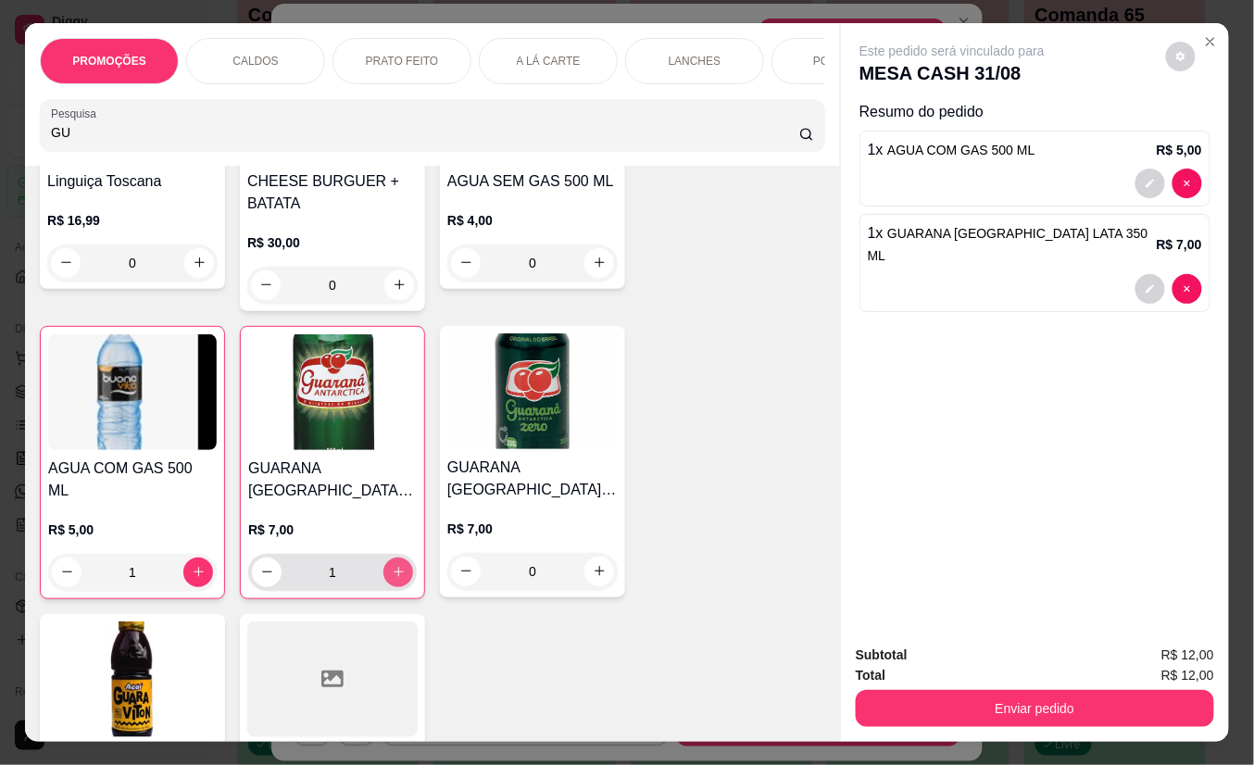
type input "1"
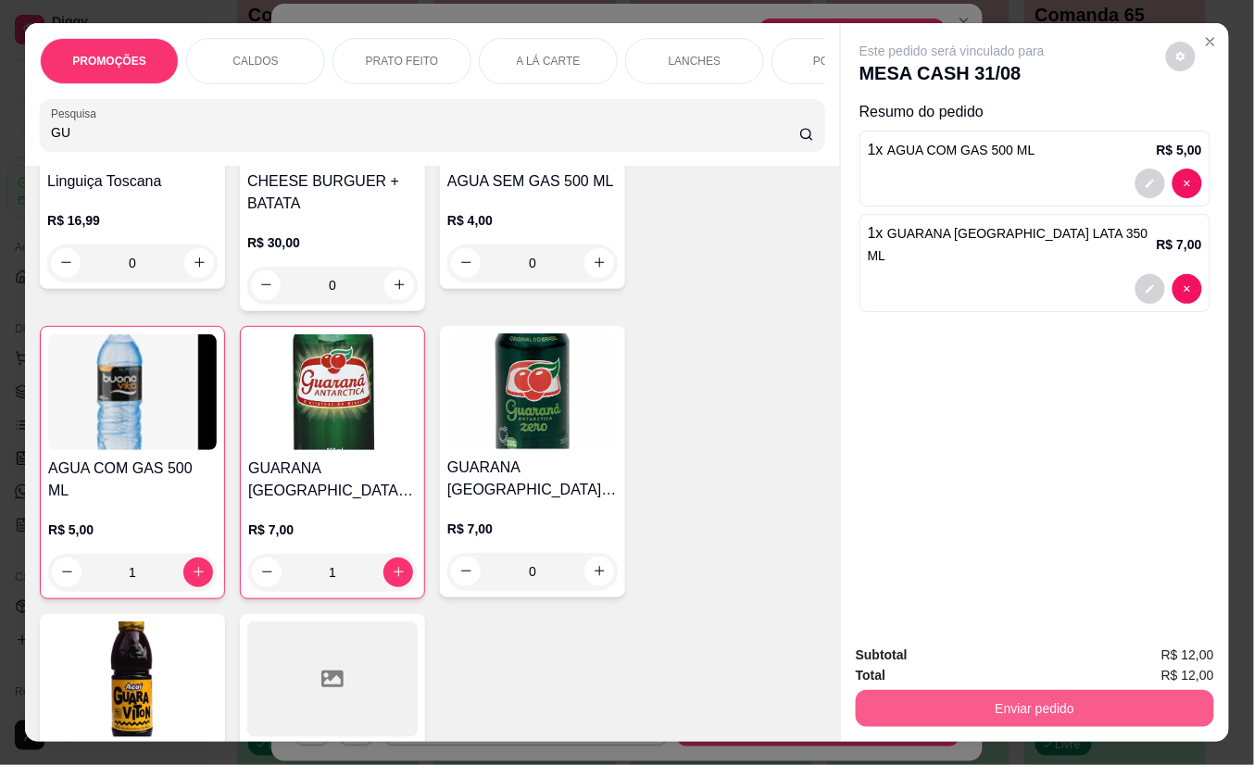
click at [935, 690] on button "Enviar pedido" at bounding box center [1035, 708] width 358 height 37
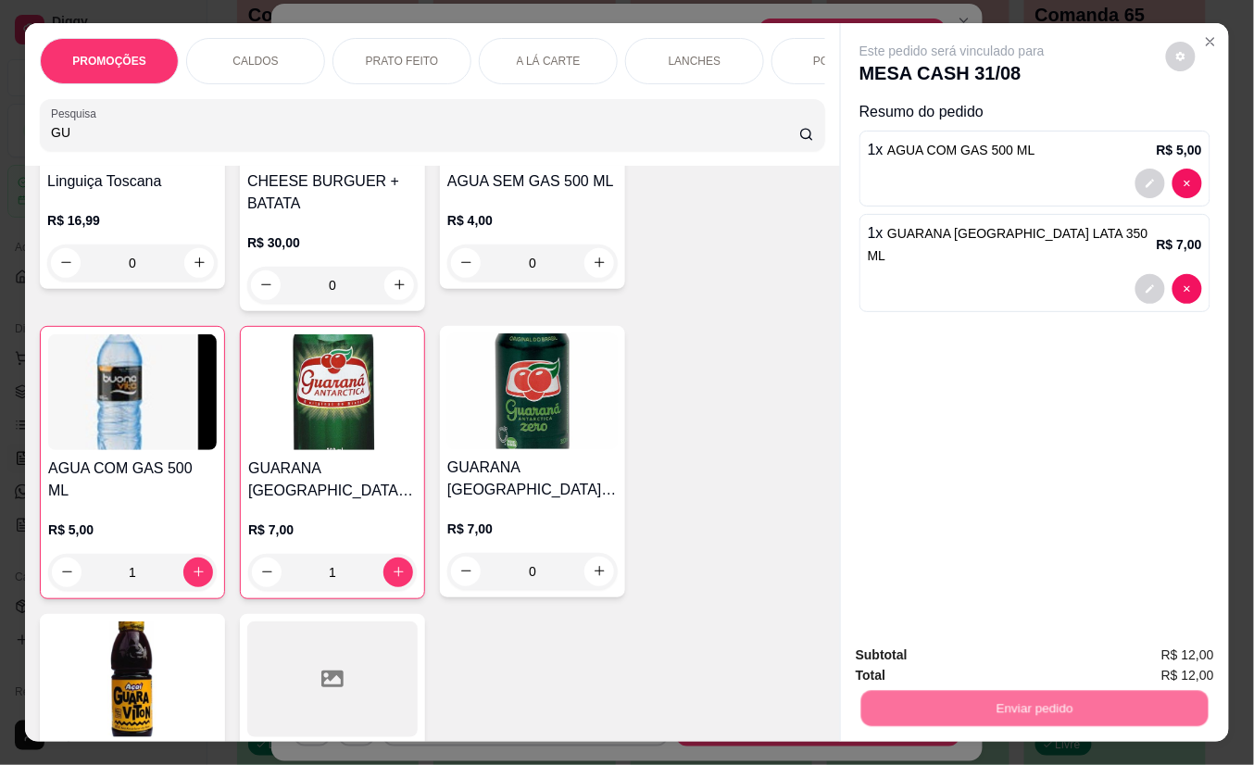
click at [941, 648] on button "Não registrar e enviar pedido" at bounding box center [972, 654] width 193 height 35
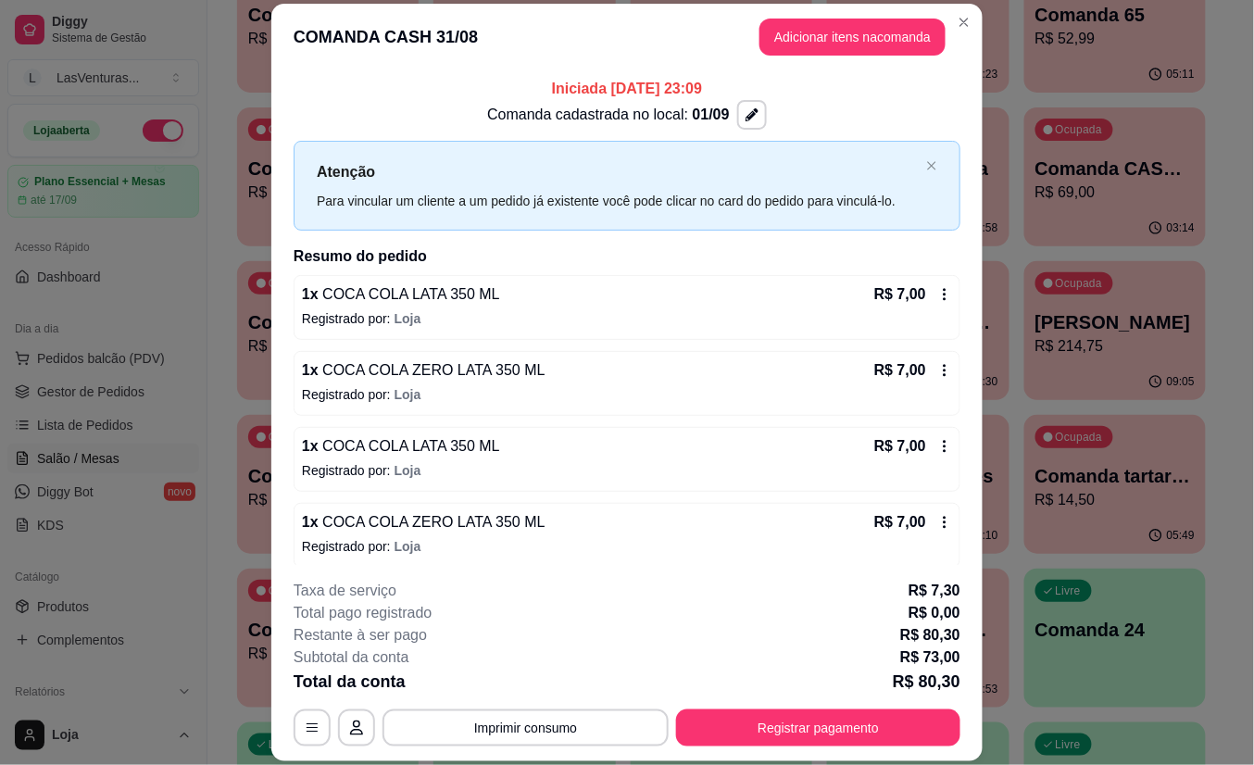
click at [789, 46] on button "Adicionar itens na comanda" at bounding box center [852, 37] width 186 height 37
click at [223, 127] on div at bounding box center [432, 125] width 763 height 37
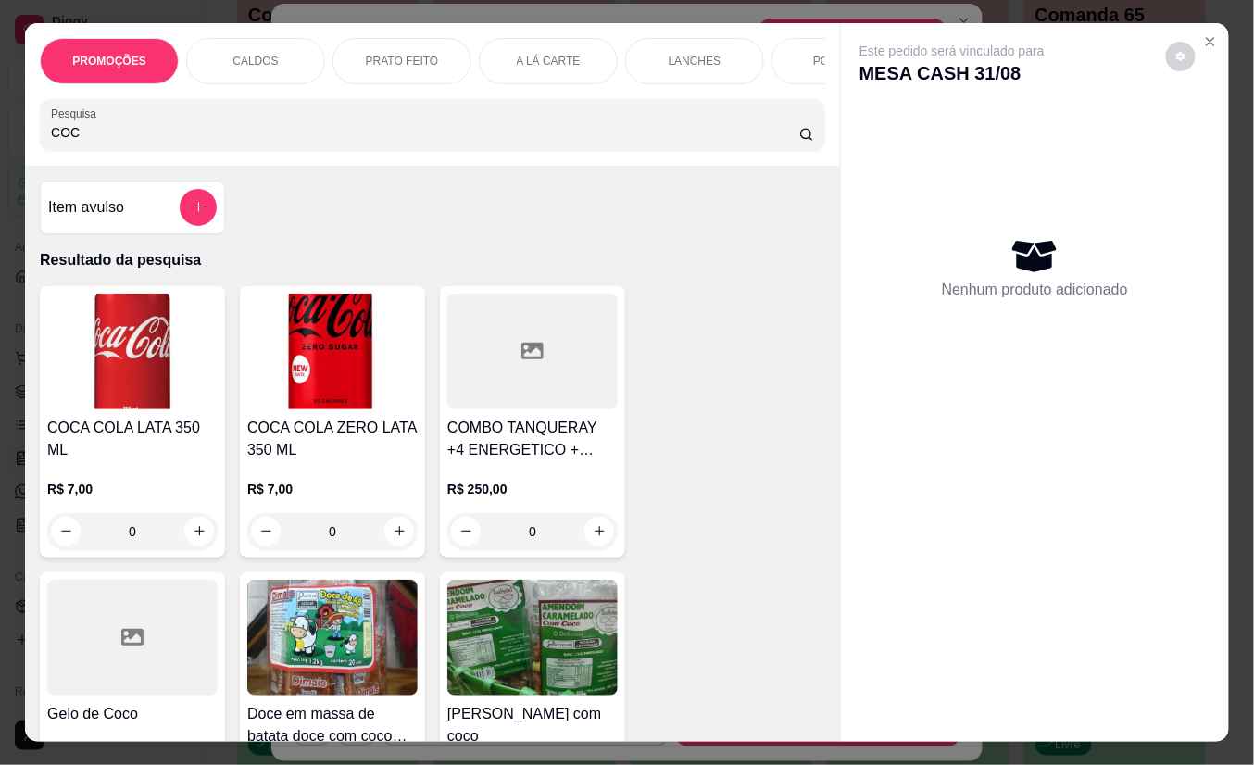
type input "COC"
click at [186, 527] on button "increase-product-quantity" at bounding box center [199, 531] width 29 height 29
type input "1"
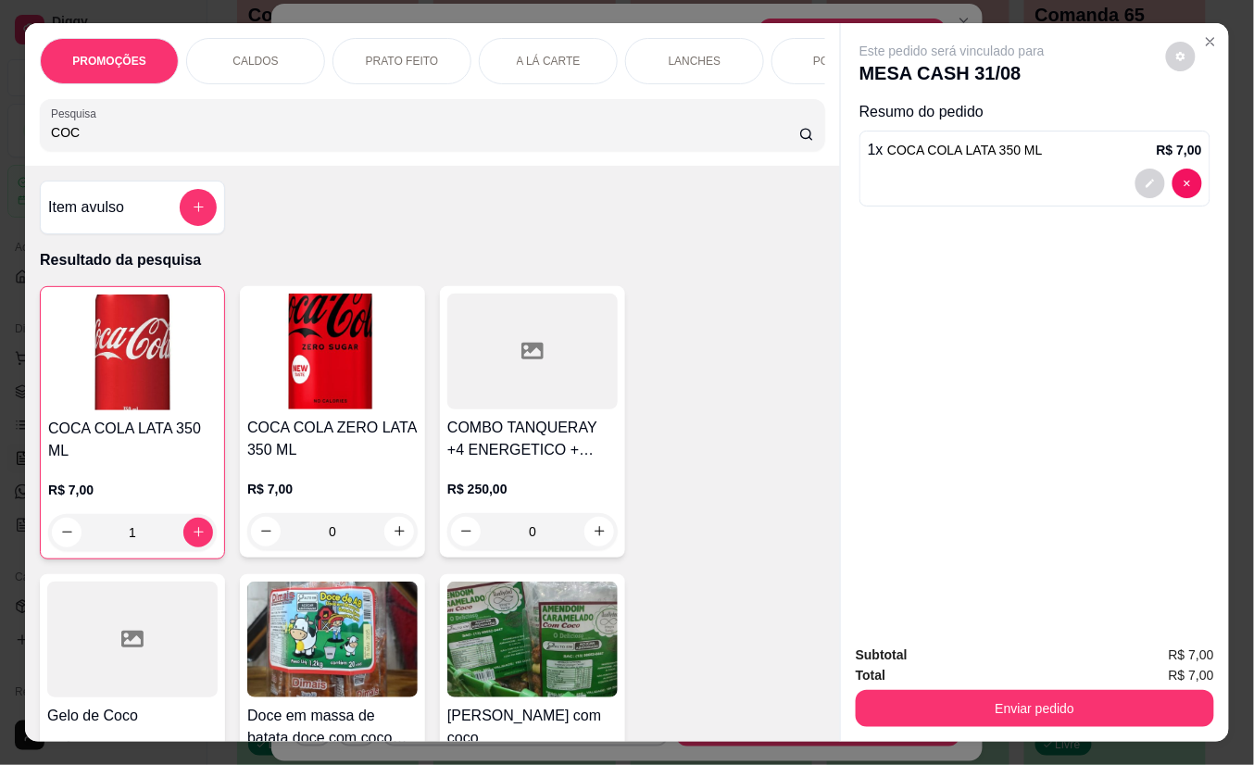
drag, startPoint x: 1035, startPoint y: 678, endPoint x: 1002, endPoint y: 701, distance: 40.6
click at [1035, 685] on div "Enviar pedido" at bounding box center [1035, 706] width 358 height 42
click at [1001, 701] on button "Enviar pedido" at bounding box center [1035, 708] width 358 height 37
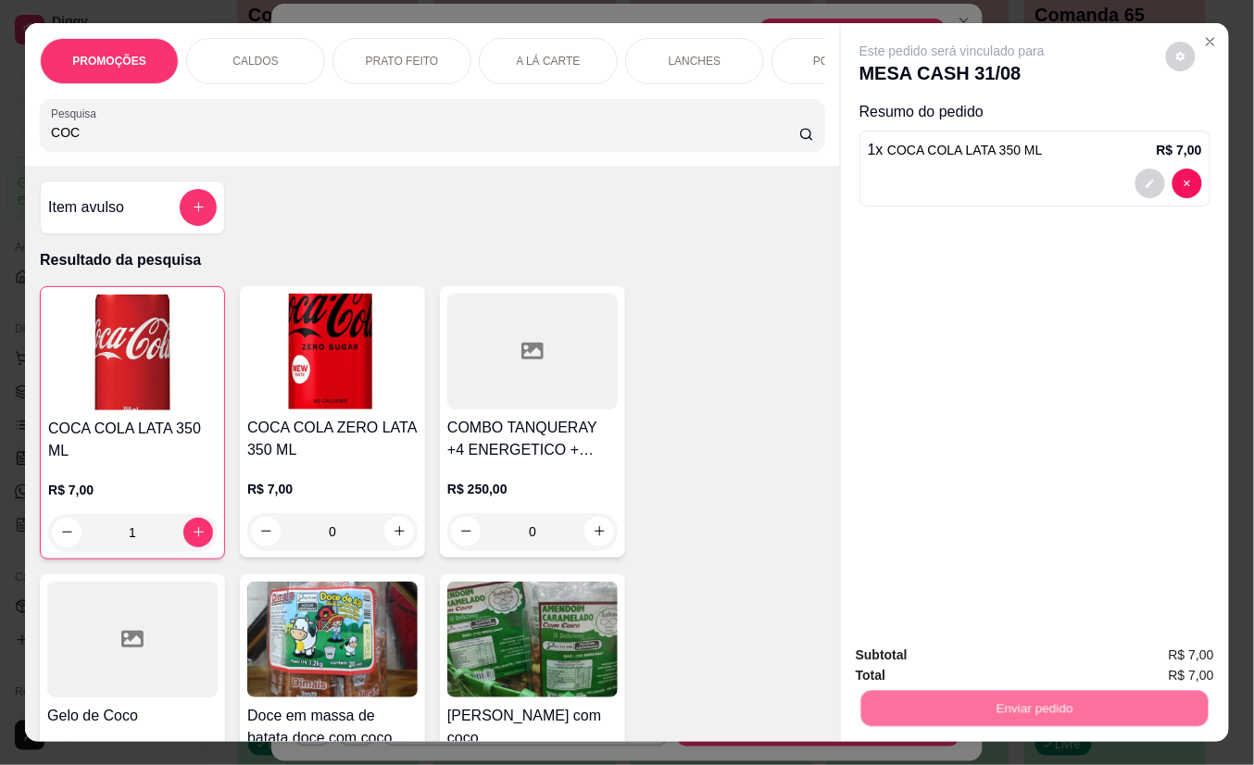
click at [975, 657] on button "Não registrar e enviar pedido" at bounding box center [972, 654] width 187 height 34
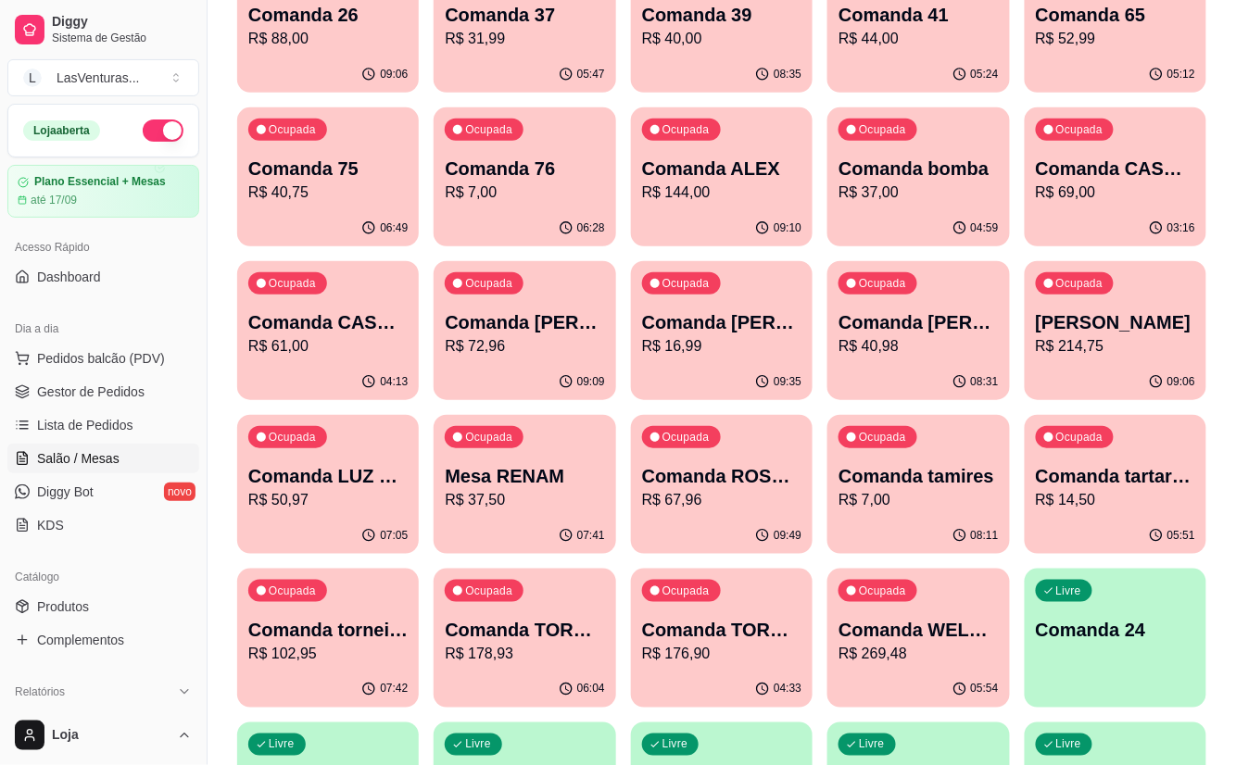
click at [469, 475] on p "Mesa RENAM" at bounding box center [524, 476] width 159 height 26
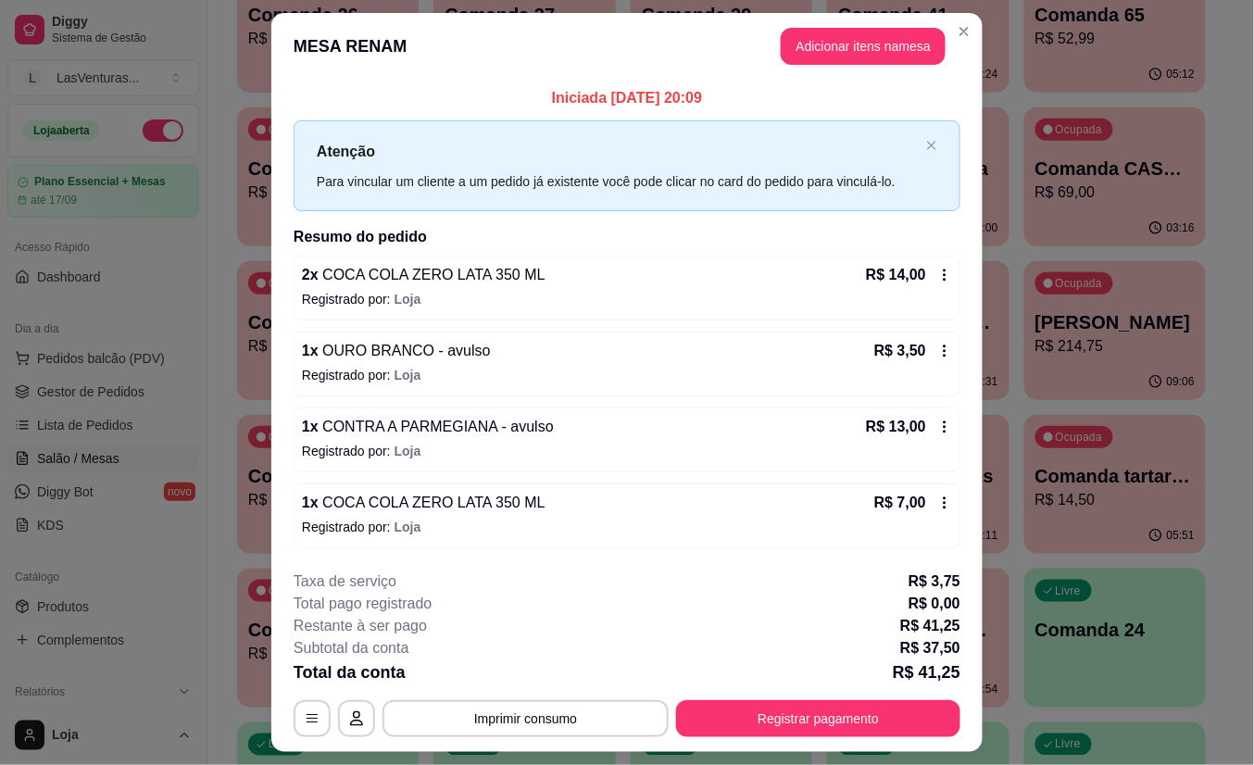
click at [867, 57] on button "Adicionar itens na mesa" at bounding box center [863, 46] width 165 height 37
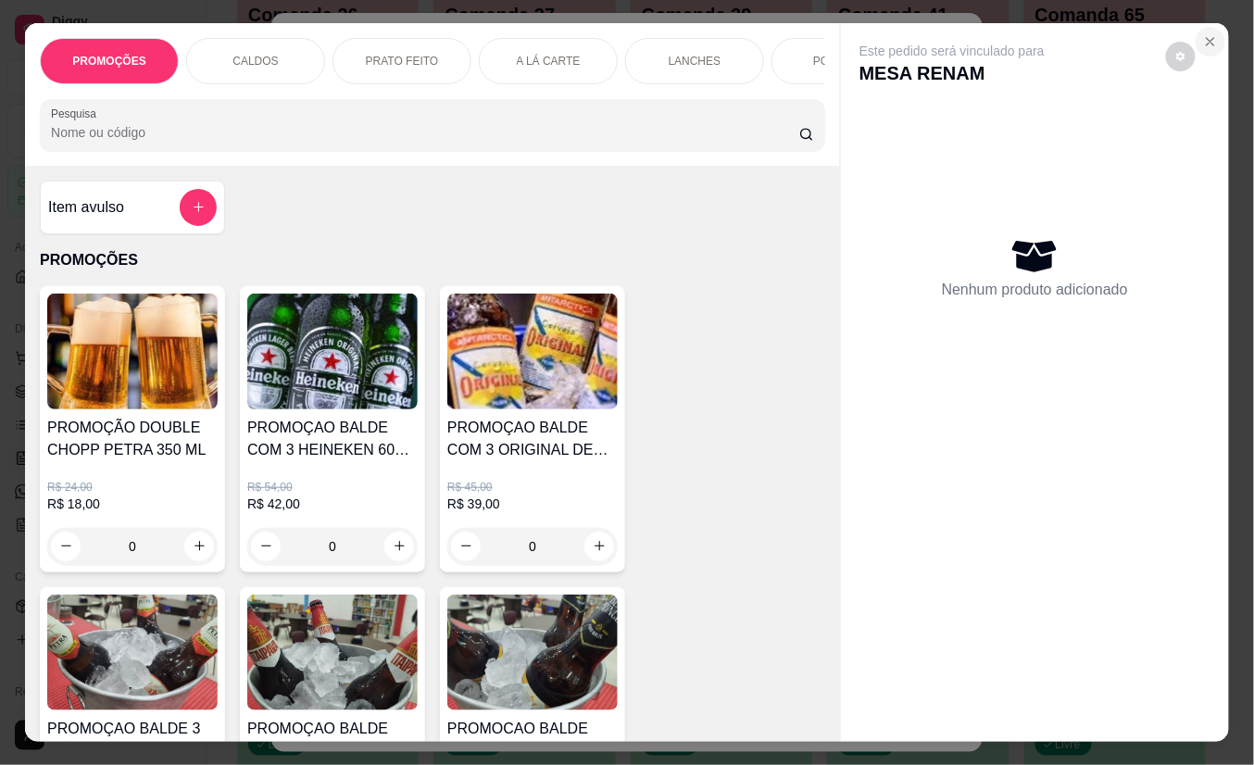
click at [1203, 34] on icon "Close" at bounding box center [1210, 41] width 15 height 15
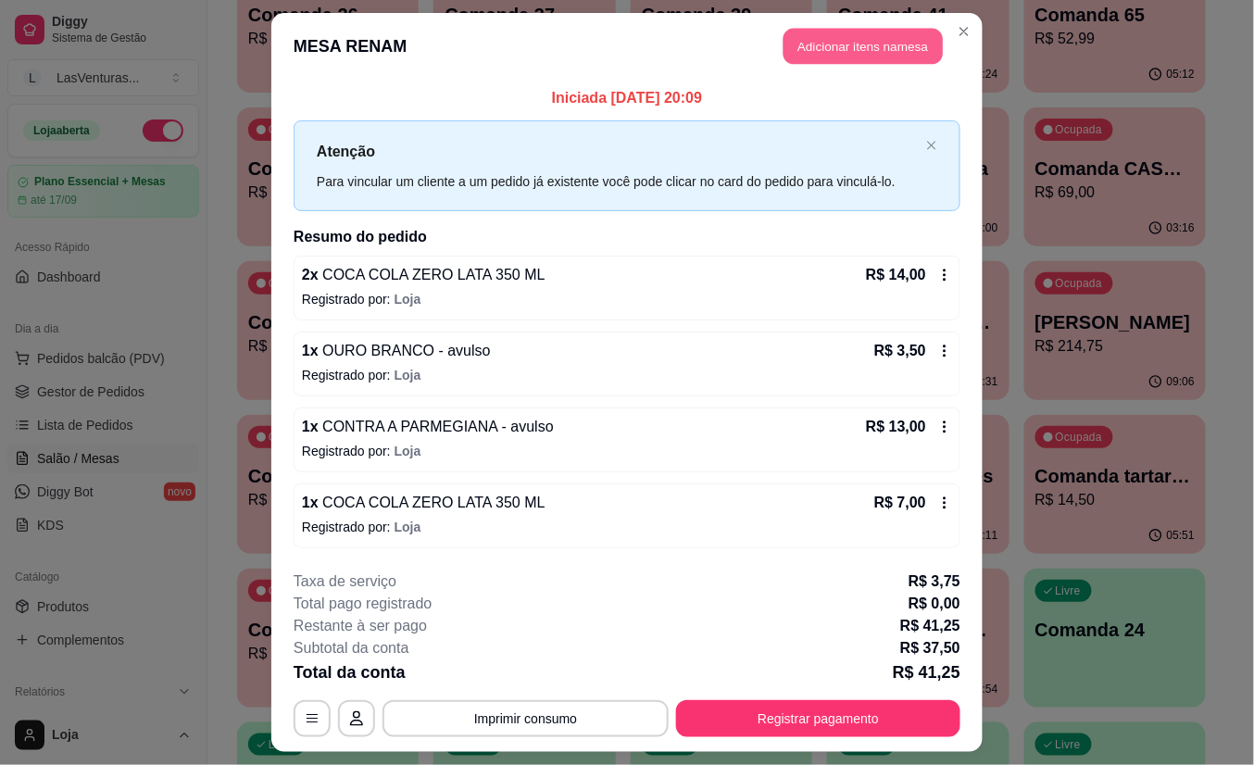
click at [828, 52] on button "Adicionar itens na mesa" at bounding box center [863, 47] width 159 height 36
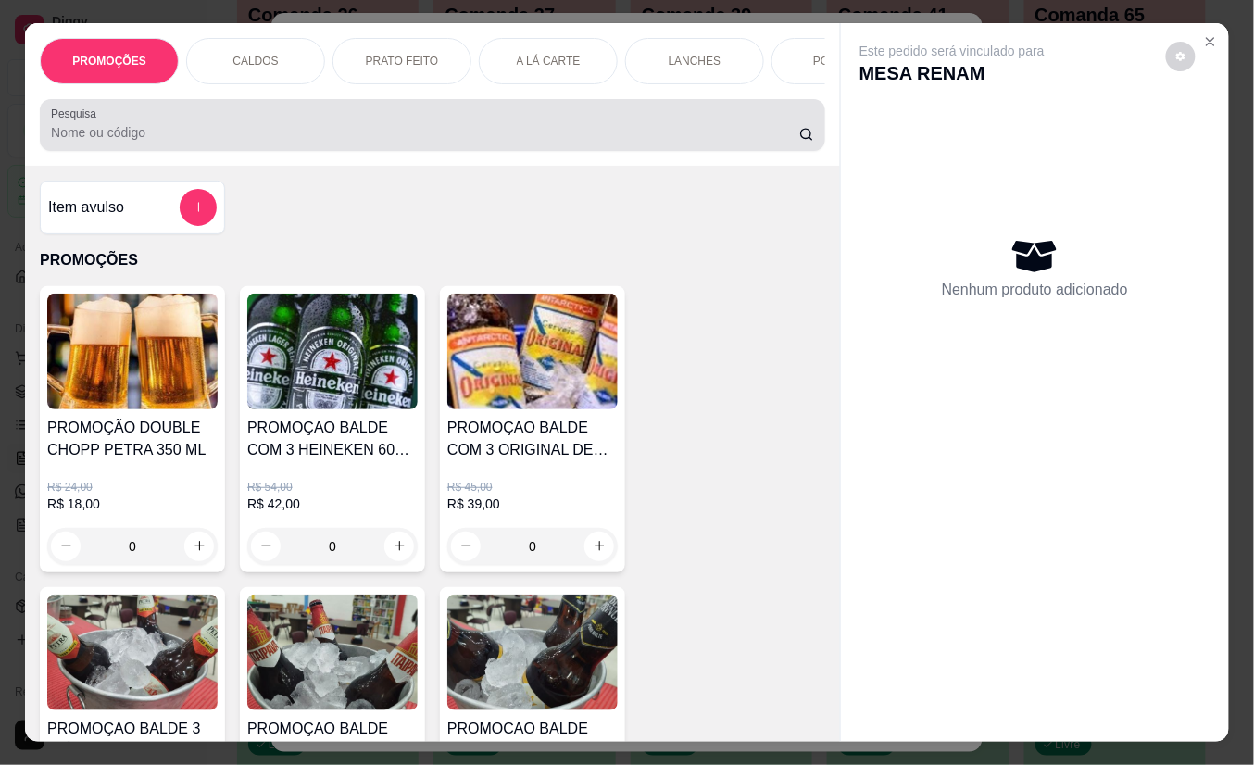
click at [469, 137] on input "Pesquisa" at bounding box center [425, 132] width 748 height 19
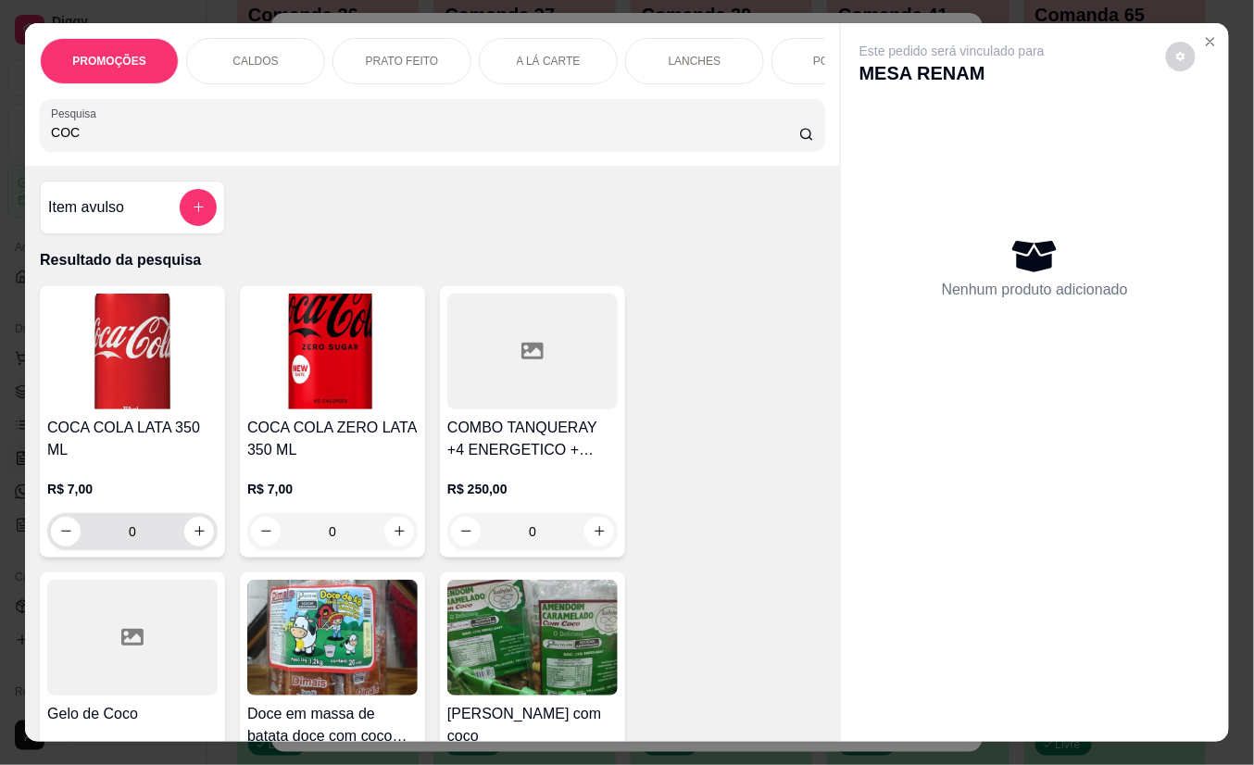
type input "COC"
click at [194, 513] on div "0" at bounding box center [132, 531] width 163 height 37
click at [194, 524] on icon "increase-product-quantity" at bounding box center [200, 531] width 14 height 14
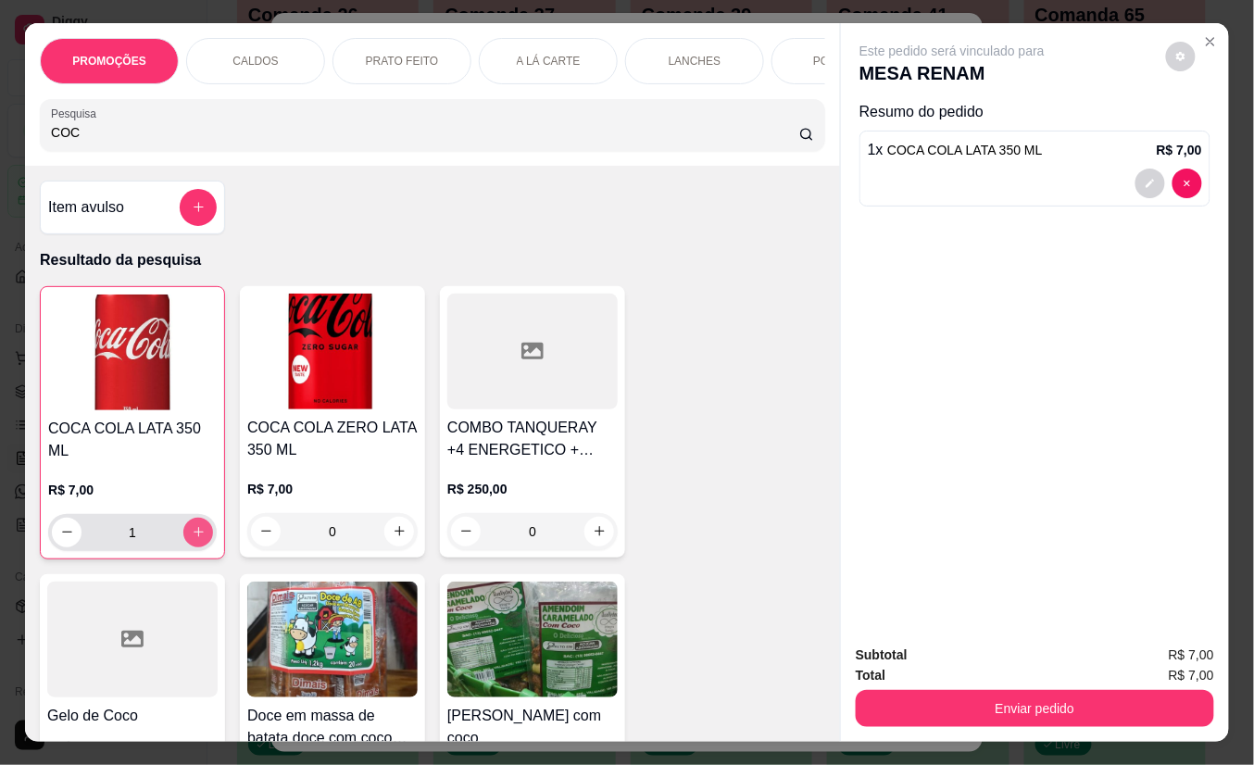
type input "1"
click at [60, 539] on icon "decrease-product-quantity" at bounding box center [67, 532] width 14 height 14
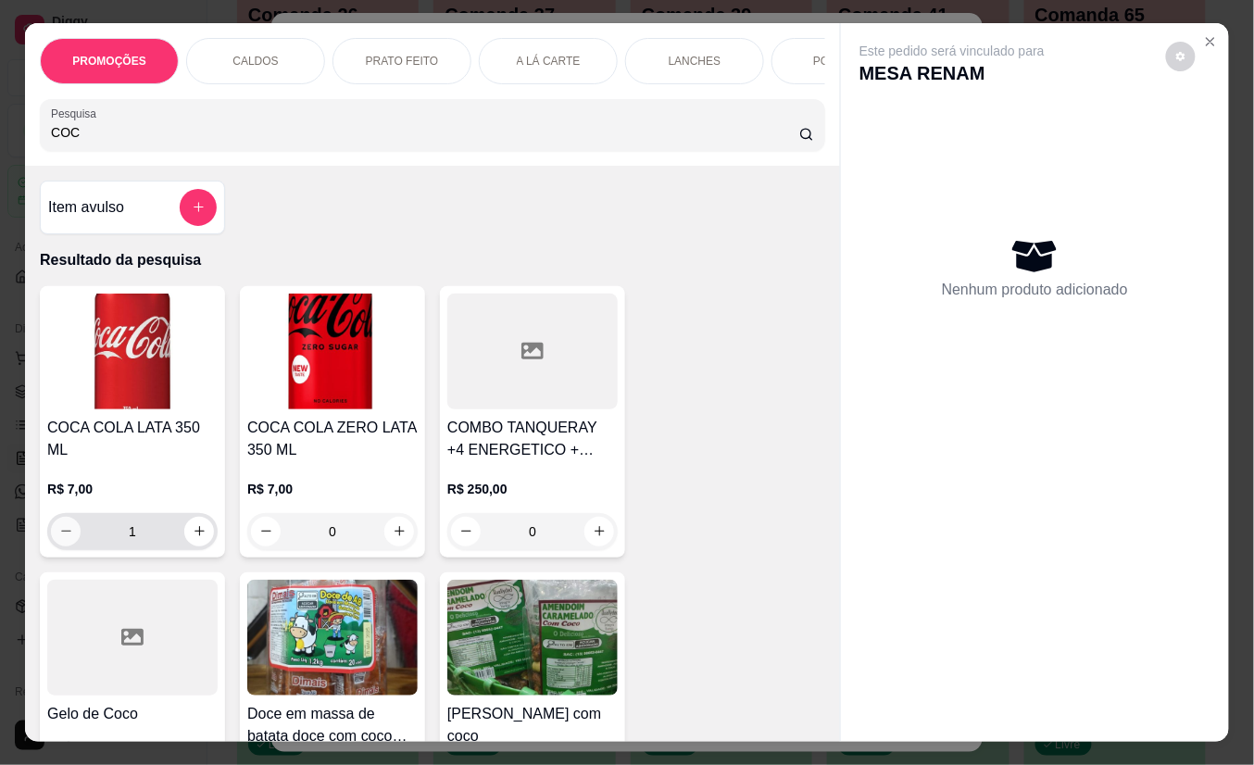
type input "0"
click at [384, 542] on button "increase-product-quantity" at bounding box center [399, 532] width 30 height 30
type input "1"
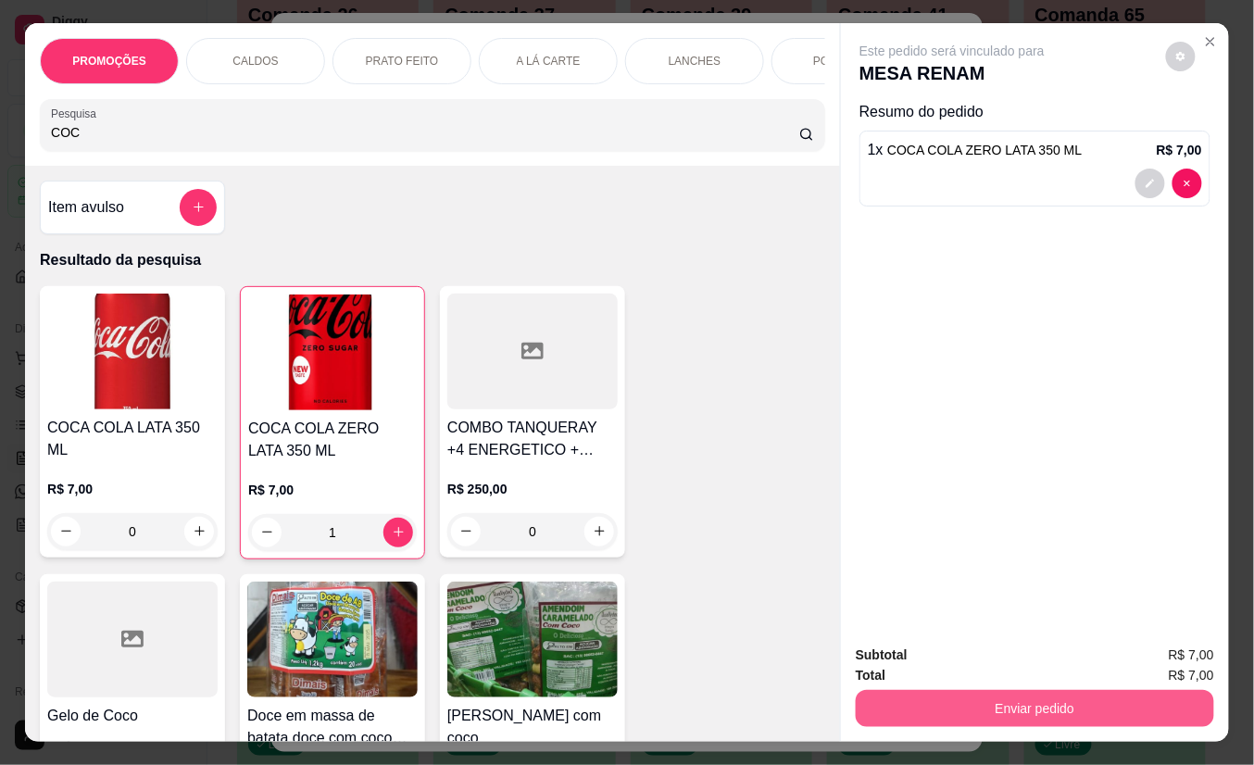
click at [872, 700] on button "Enviar pedido" at bounding box center [1035, 708] width 358 height 37
click at [885, 648] on button "Não registrar e enviar pedido" at bounding box center [972, 654] width 193 height 35
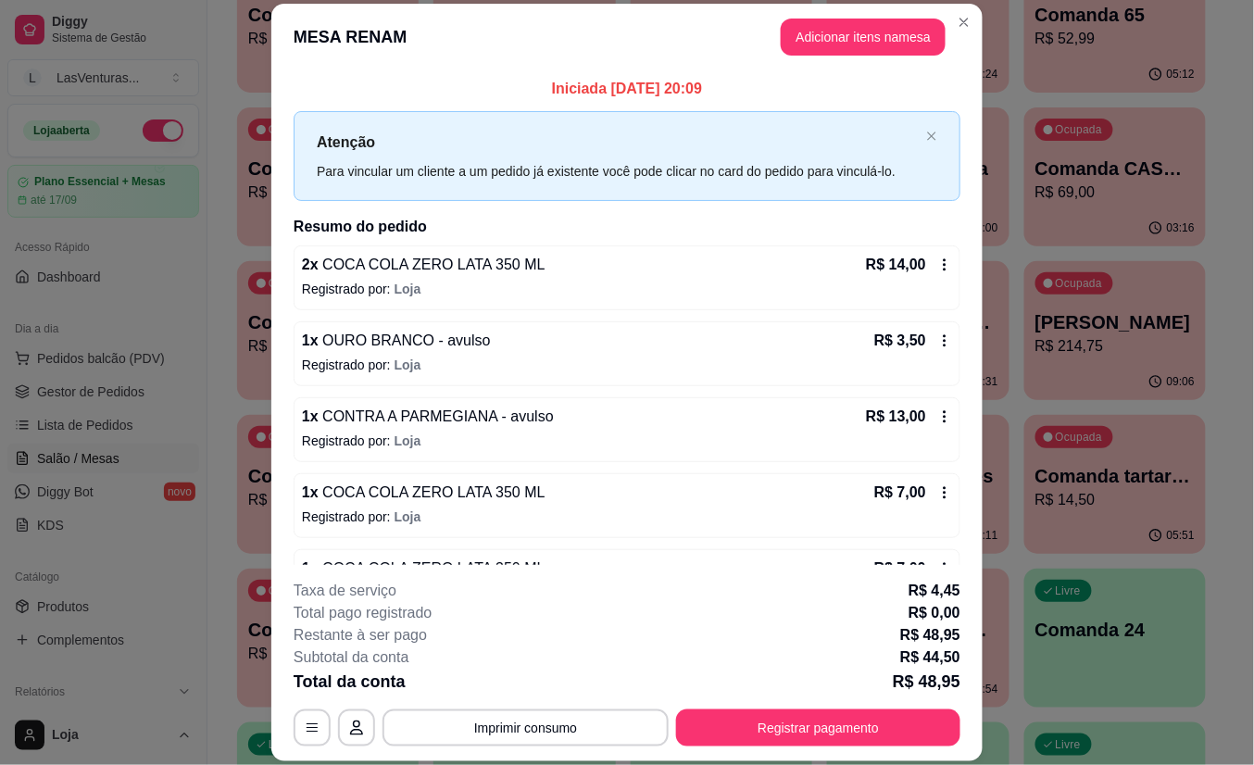
drag, startPoint x: 875, startPoint y: 641, endPoint x: 850, endPoint y: 634, distance: 25.8
click at [867, 634] on div "Restante à ser pago R$ 48,95" at bounding box center [627, 635] width 667 height 22
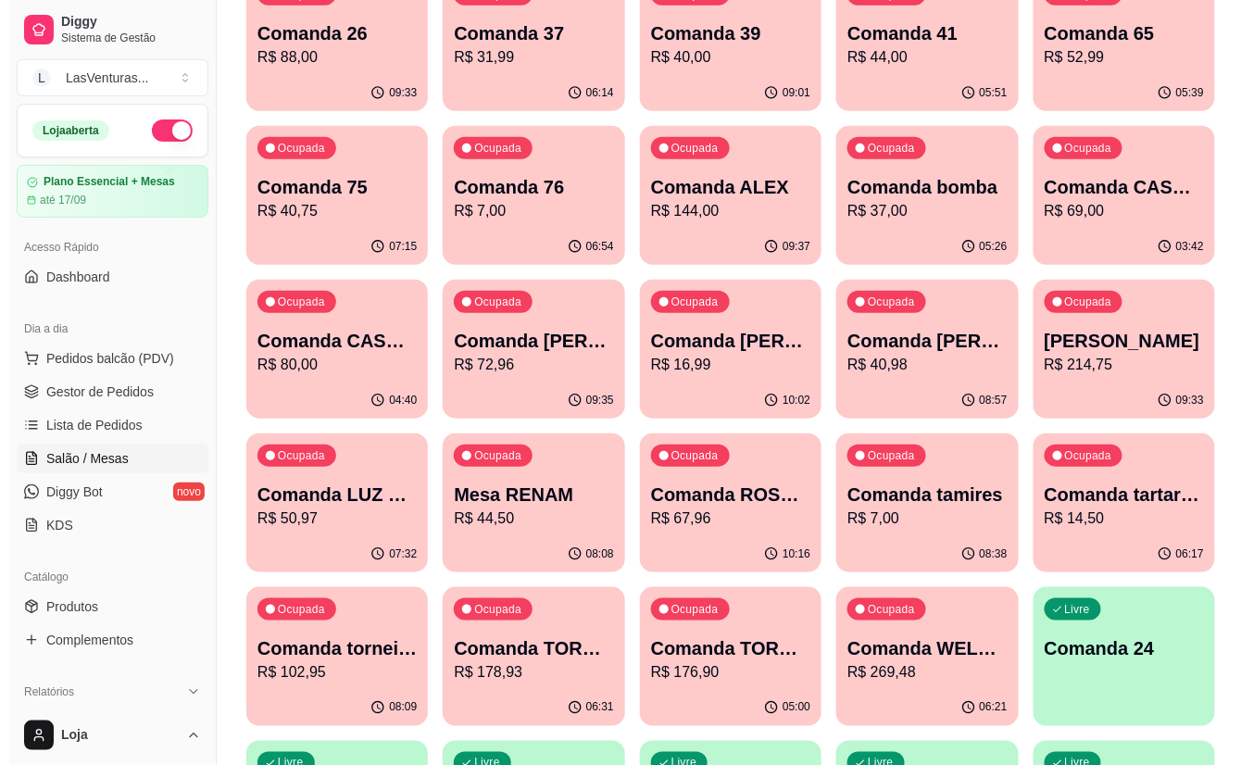
scroll to position [0, 0]
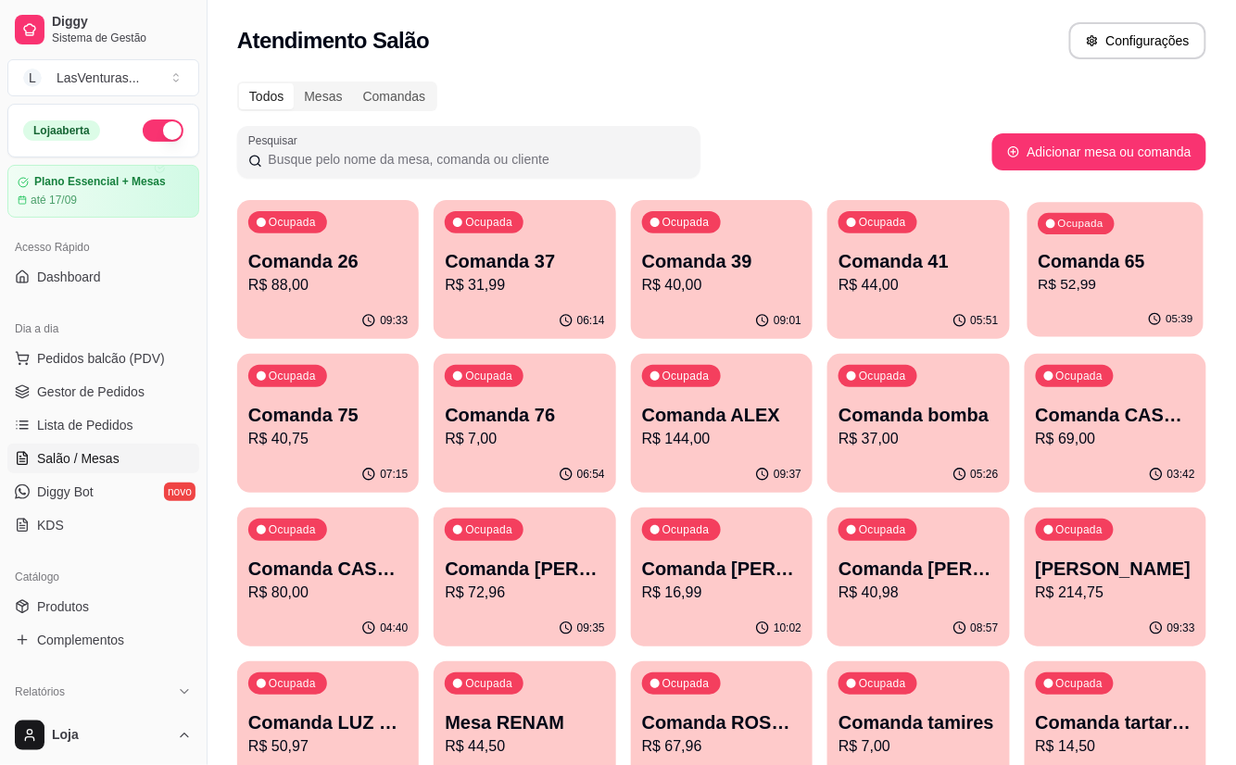
click at [1109, 259] on p "Comanda 65" at bounding box center [1114, 261] width 155 height 25
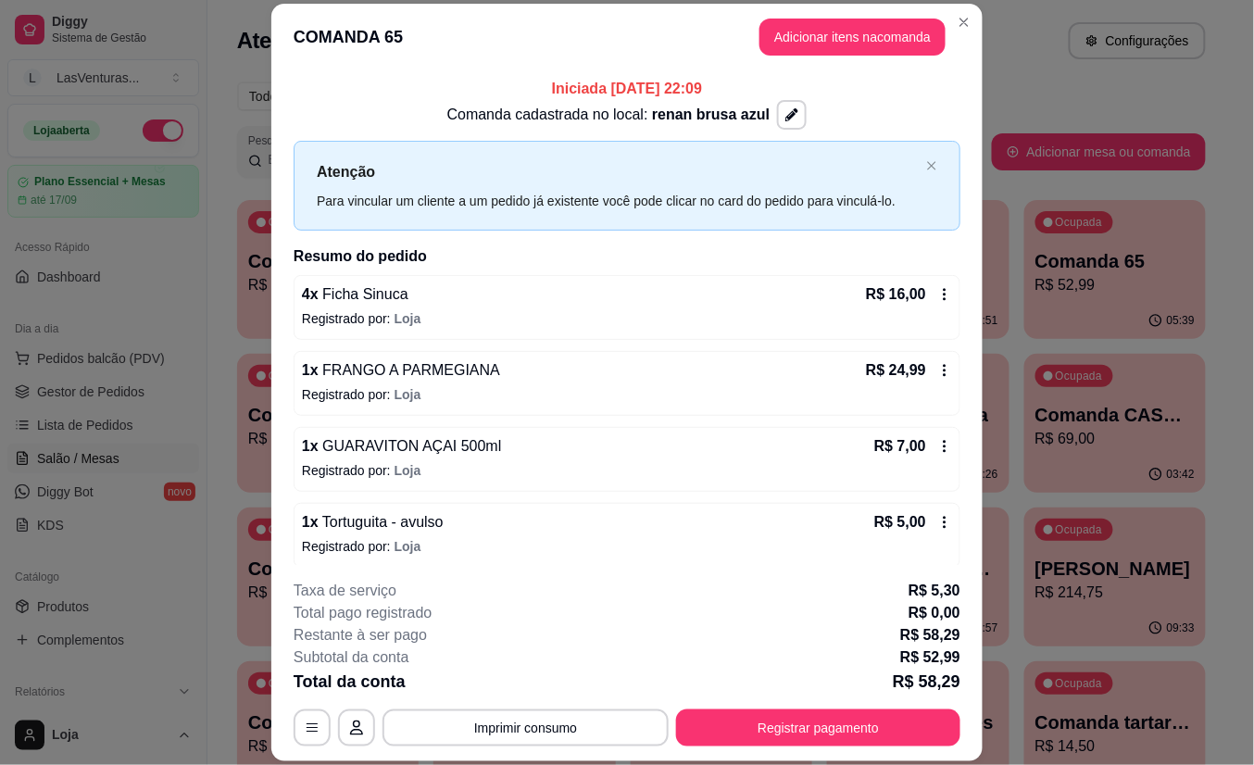
scroll to position [12, 0]
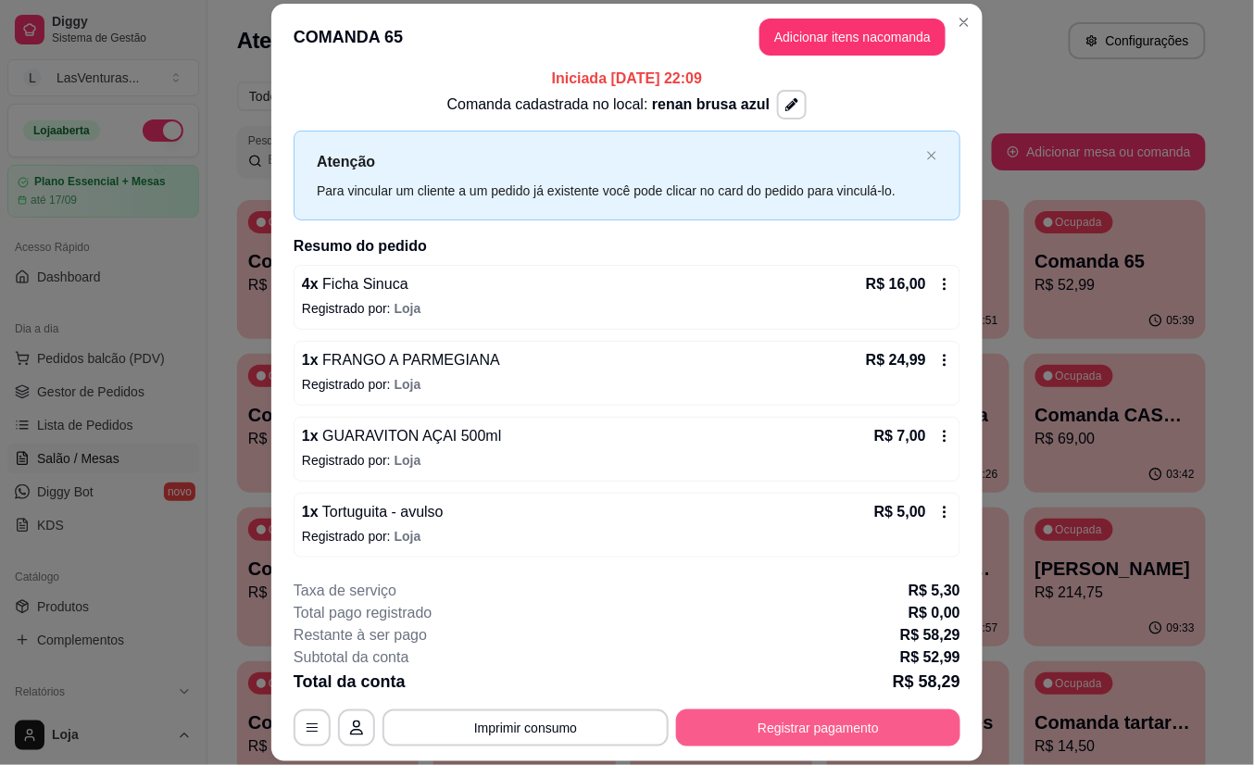
click at [767, 716] on button "Registrar pagamento" at bounding box center [818, 727] width 284 height 37
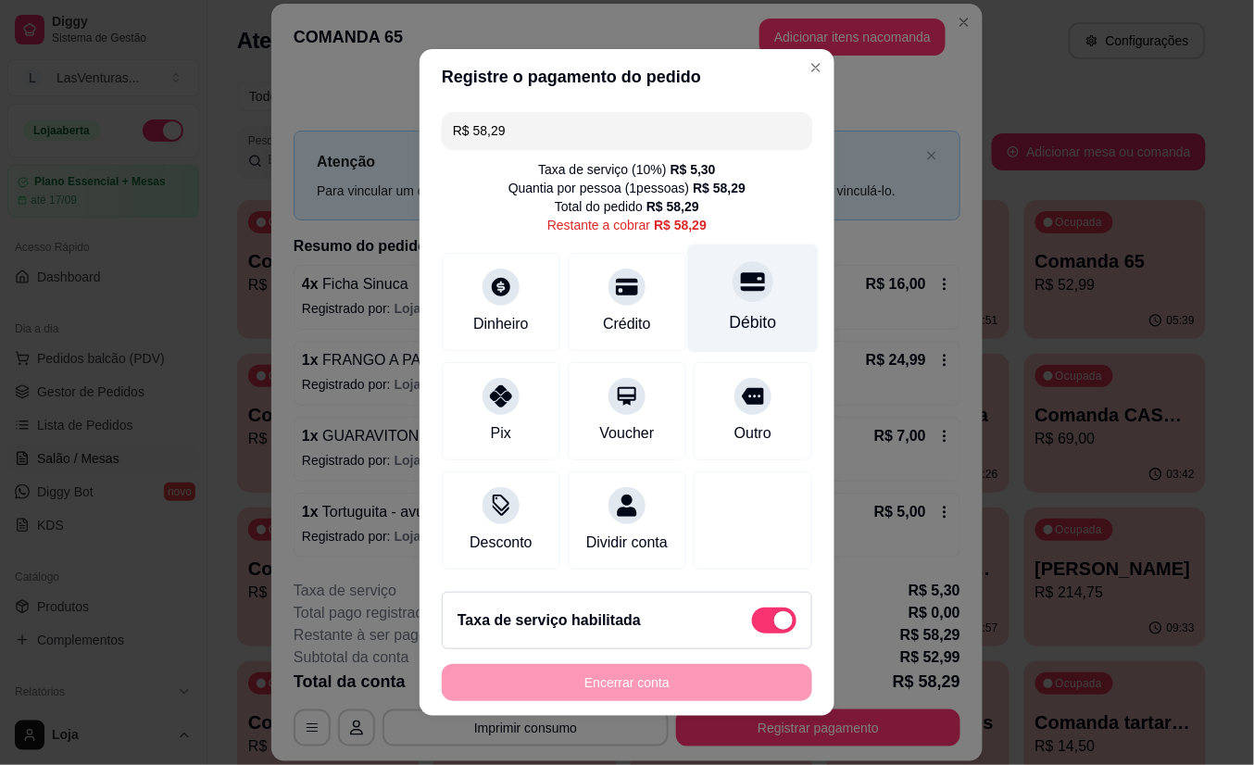
click at [730, 310] on div "Débito" at bounding box center [753, 322] width 47 height 24
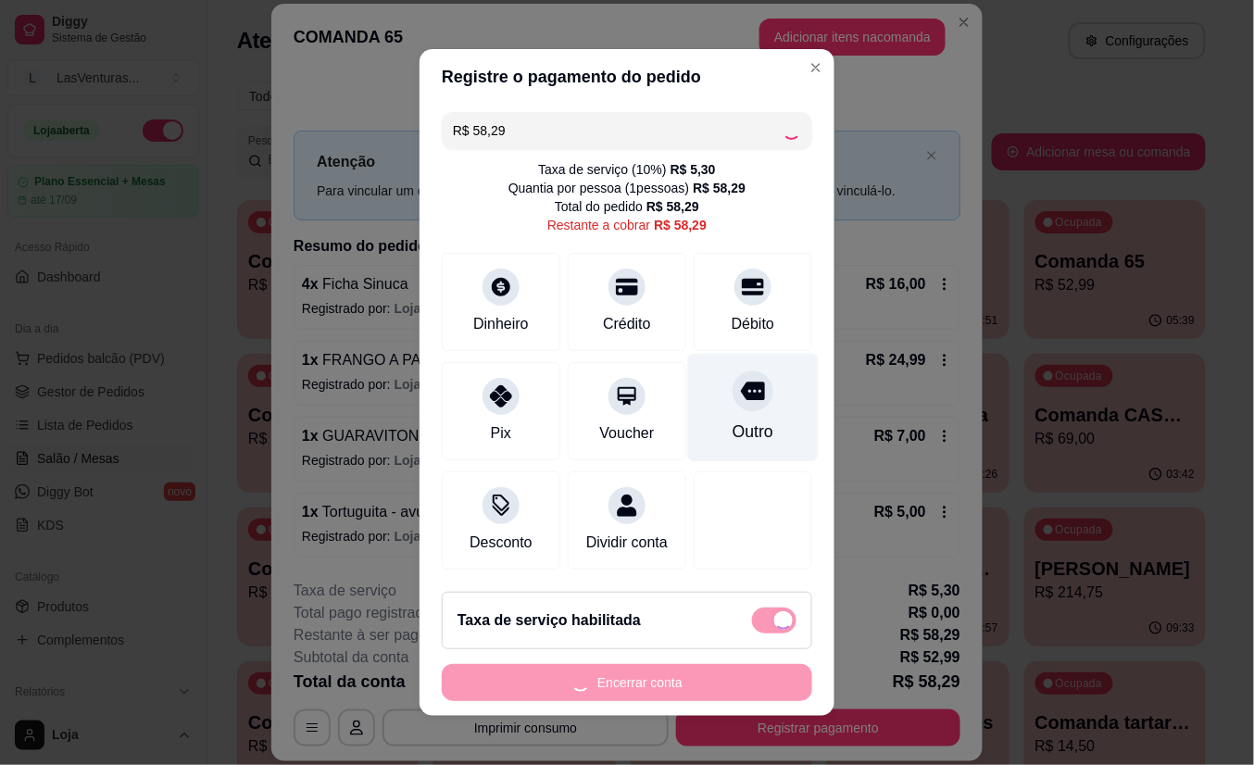
scroll to position [20, 0]
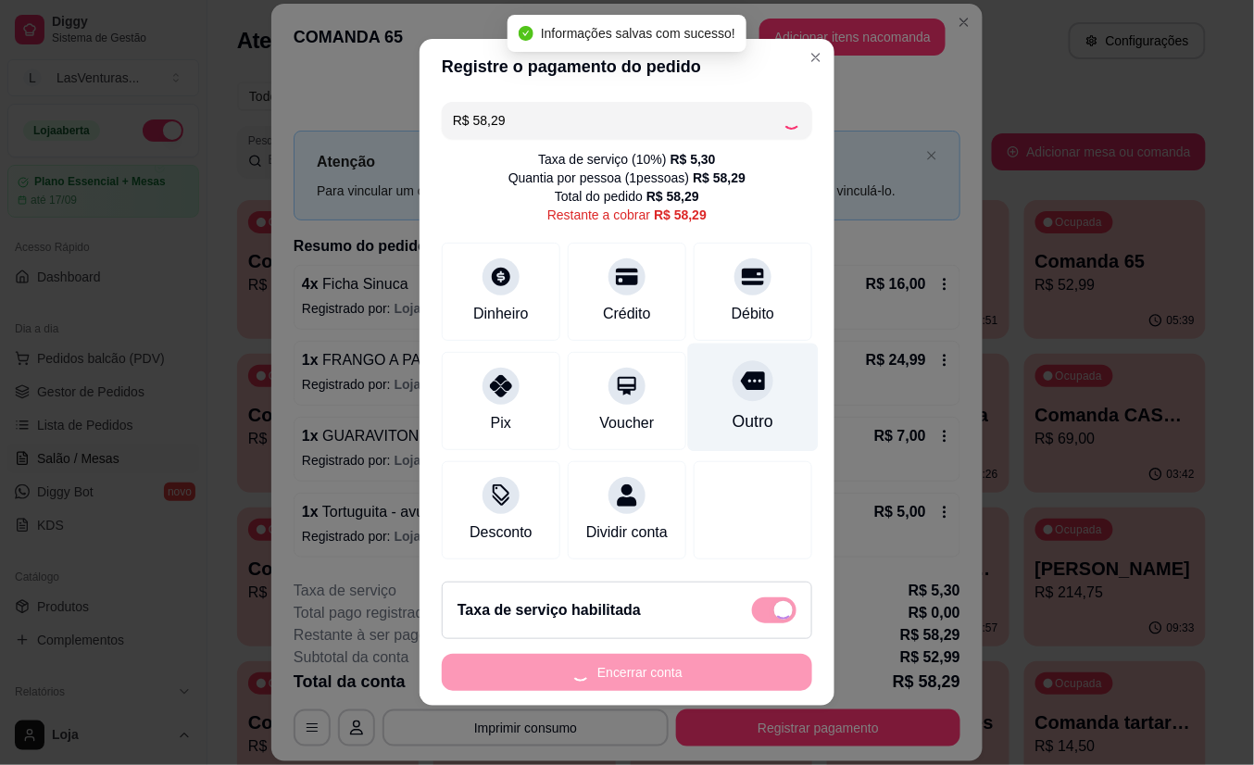
type input "R$ 0,00"
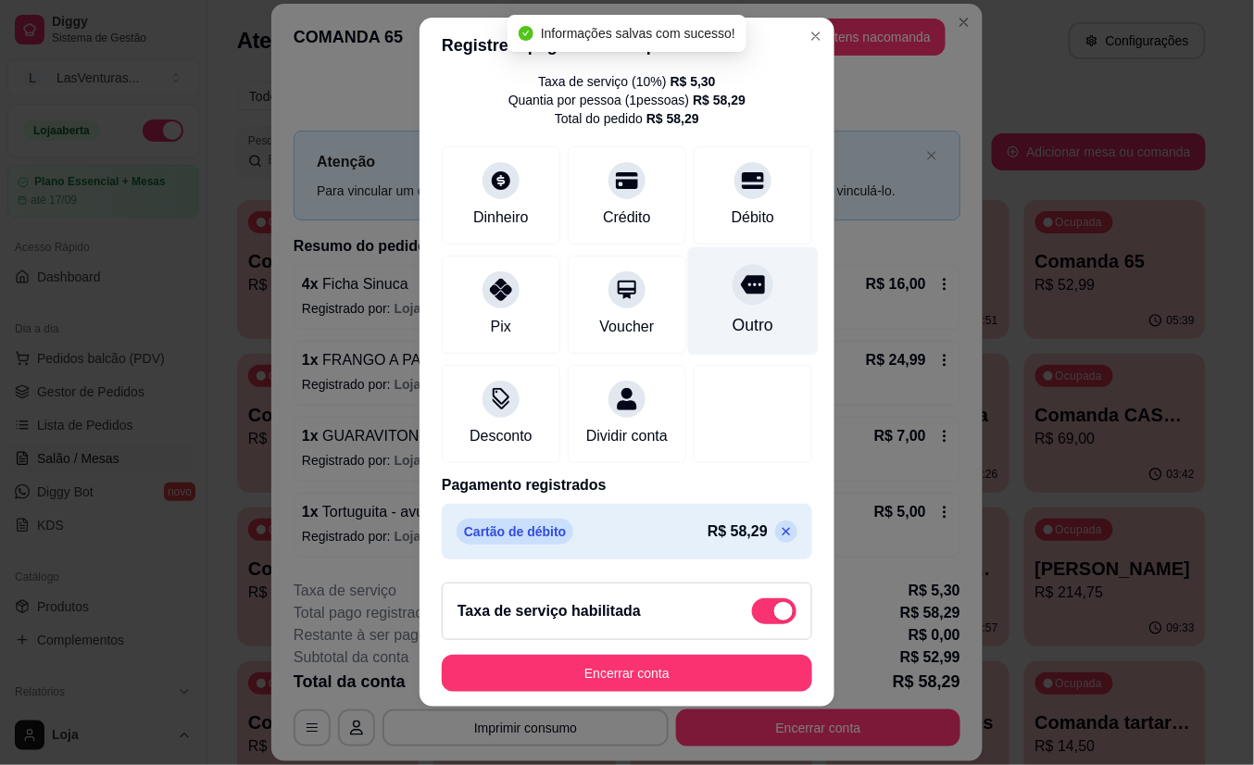
scroll to position [80, 0]
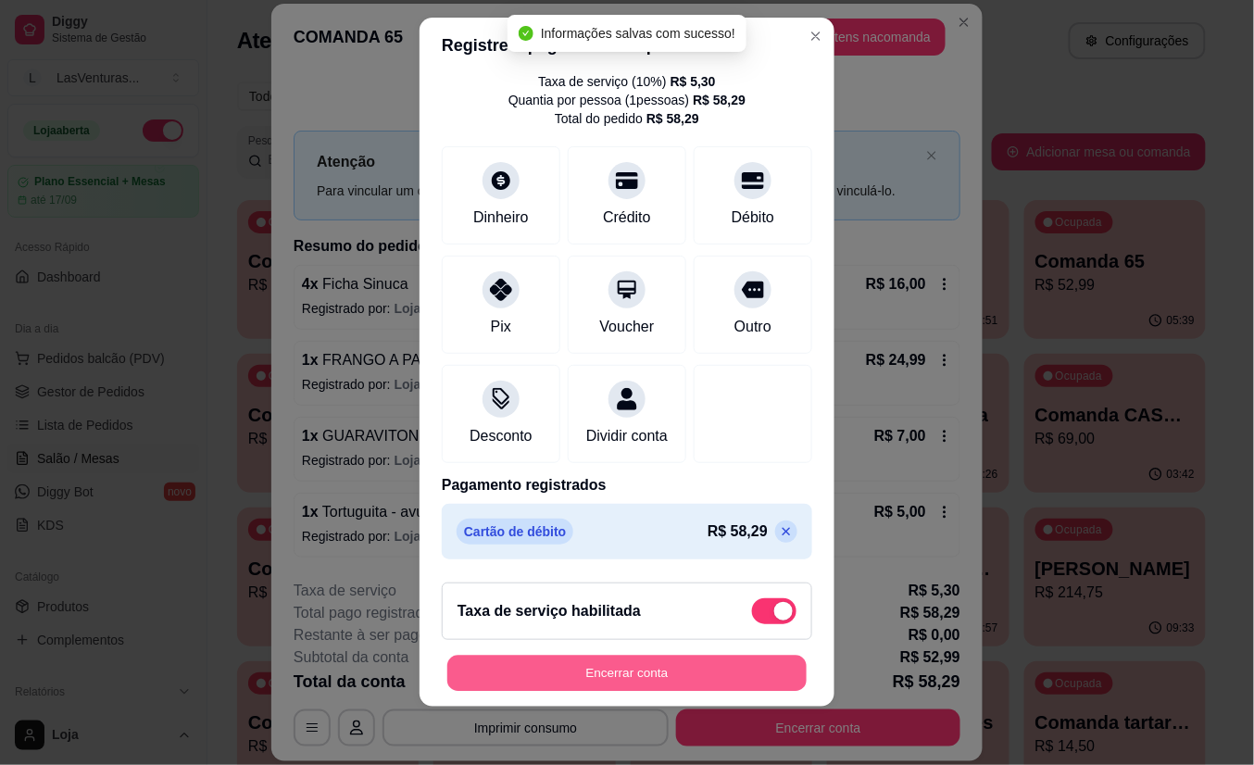
click at [597, 672] on button "Encerrar conta" at bounding box center [626, 673] width 359 height 36
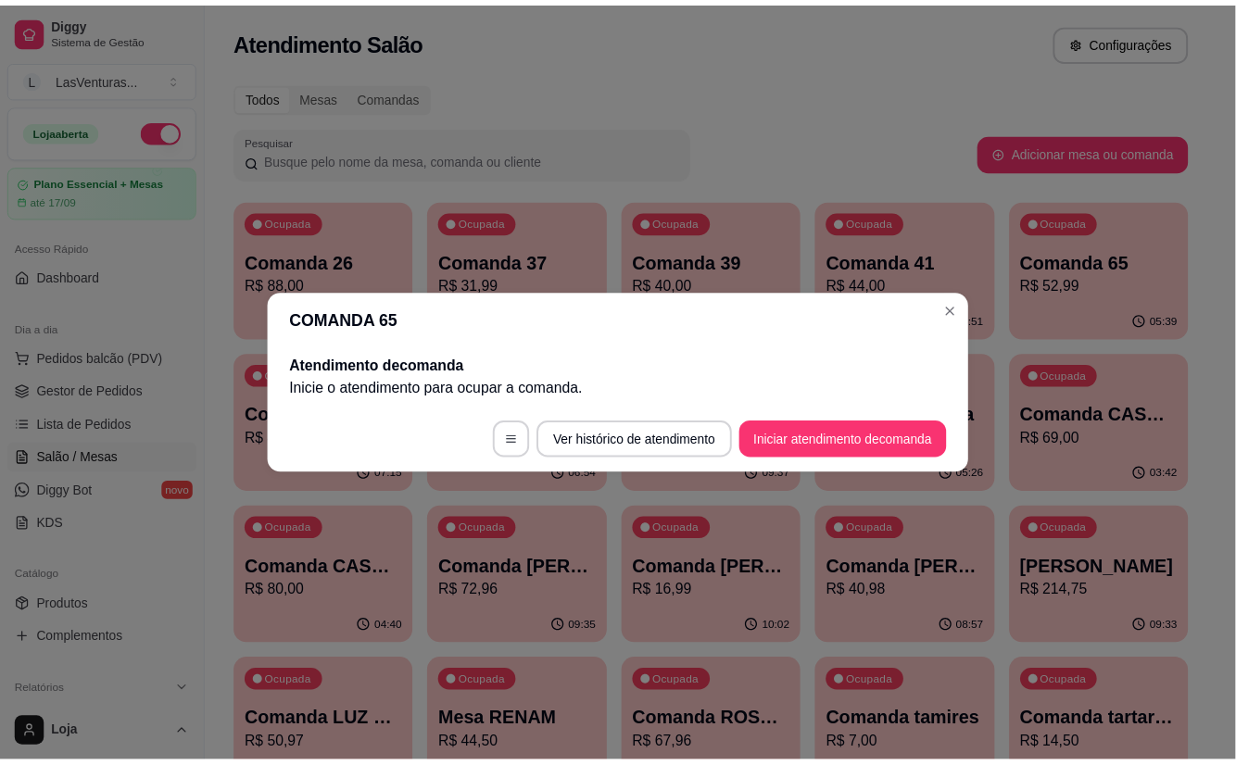
scroll to position [0, 0]
